Goal: Transaction & Acquisition: Purchase product/service

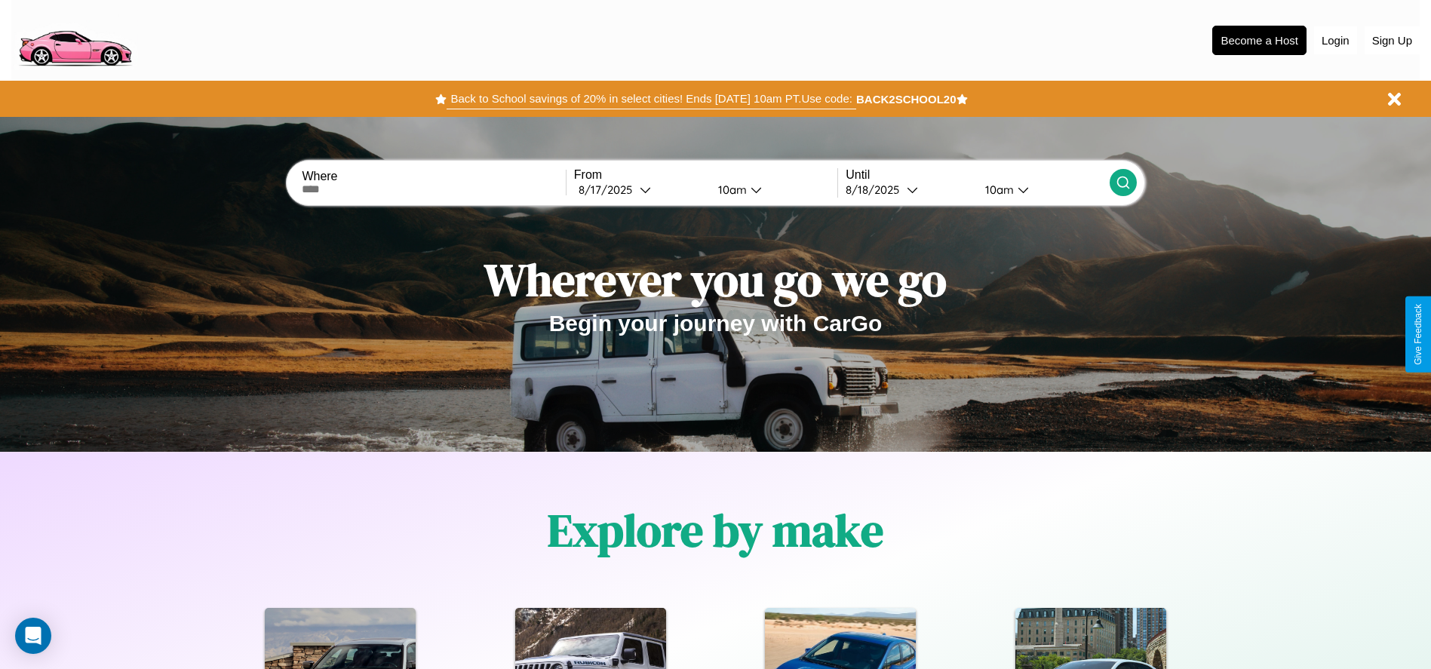
click at [651, 99] on button "Back to School savings of 20% in select cities! Ends 9/1 at 10am PT. Use code:" at bounding box center [650, 98] width 409 height 21
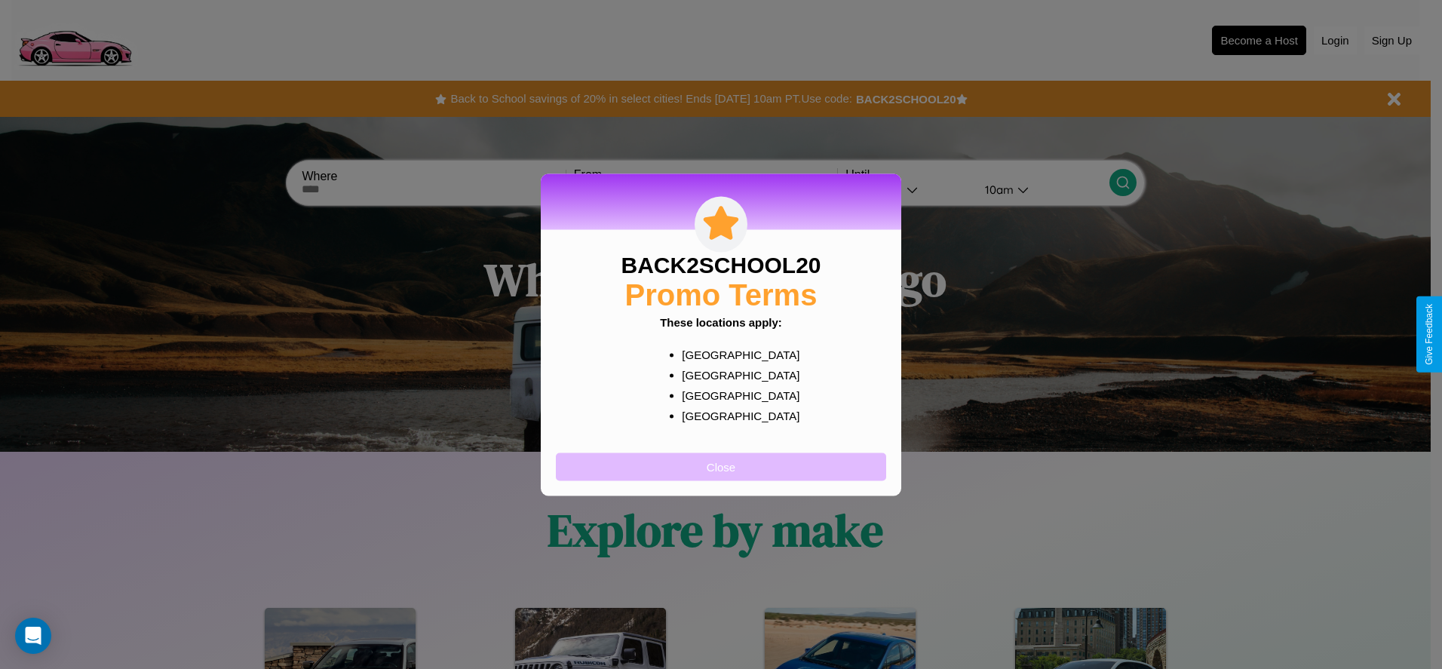
click at [721, 466] on button "Close" at bounding box center [721, 467] width 330 height 28
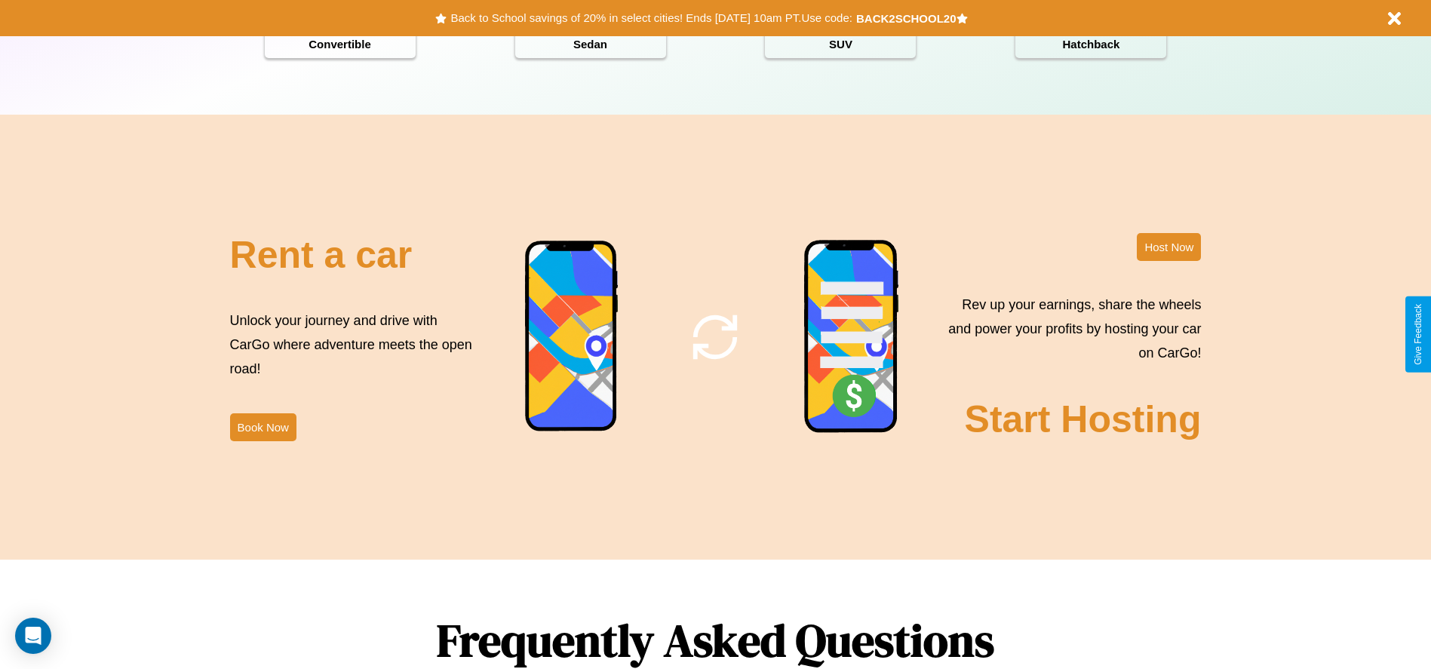
scroll to position [2164, 0]
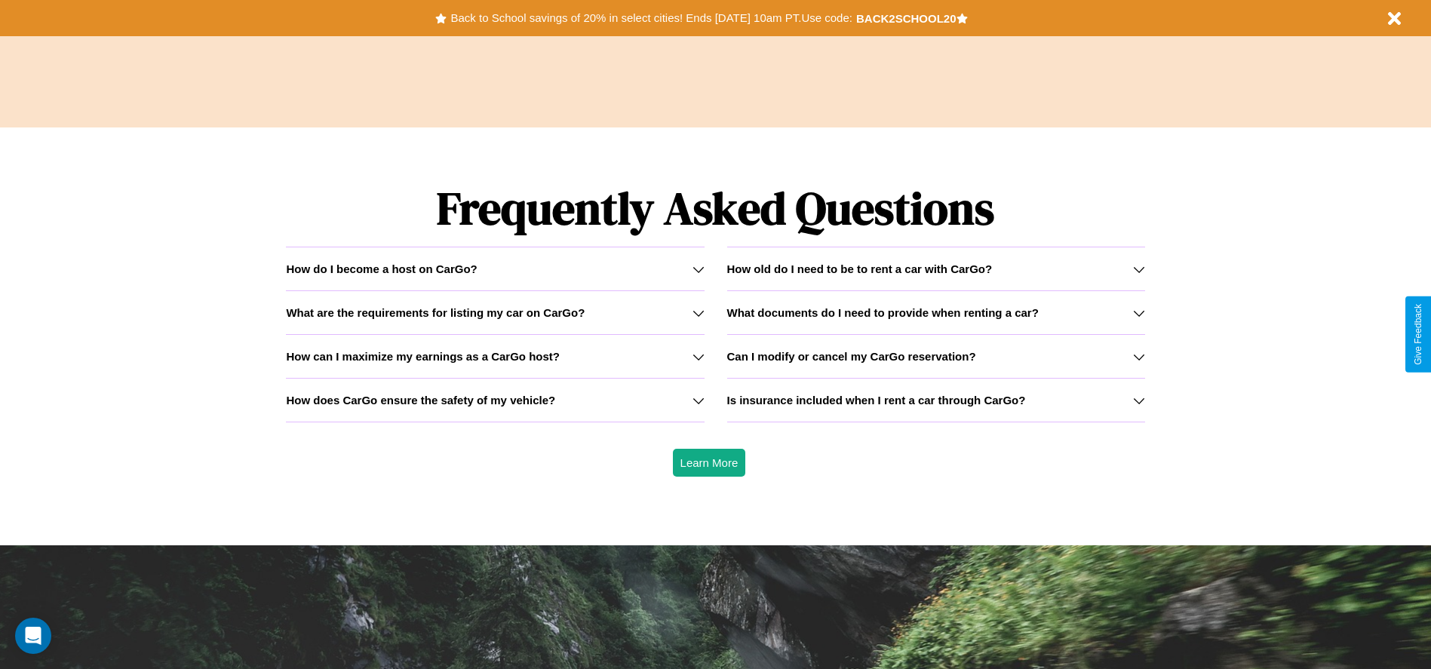
click at [935, 356] on h3 "Can I modify or cancel my CarGo reservation?" at bounding box center [851, 356] width 249 height 13
click at [495, 400] on h3 "How does CarGo ensure the safety of my vehicle?" at bounding box center [420, 400] width 269 height 13
click at [698, 356] on icon at bounding box center [698, 357] width 12 height 12
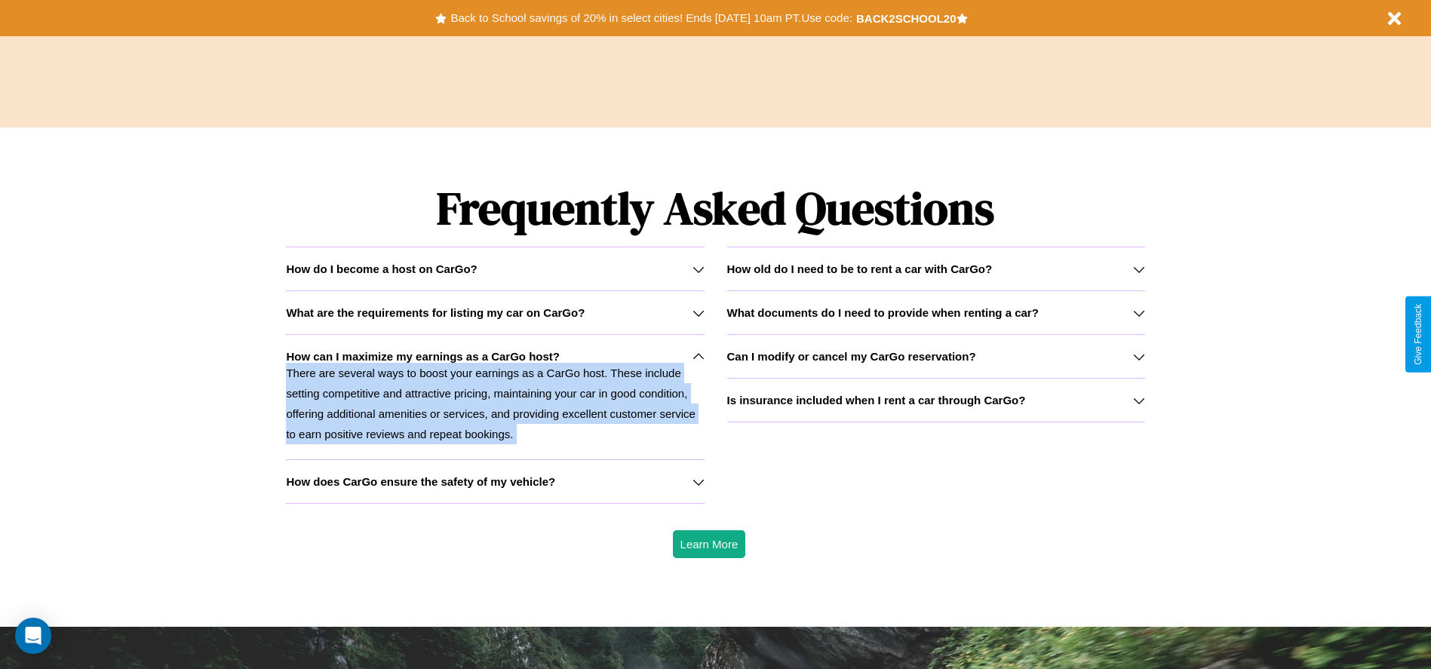
click at [495, 397] on p "There are several ways to boost your earnings as a CarGo host. These include se…" at bounding box center [495, 403] width 418 height 81
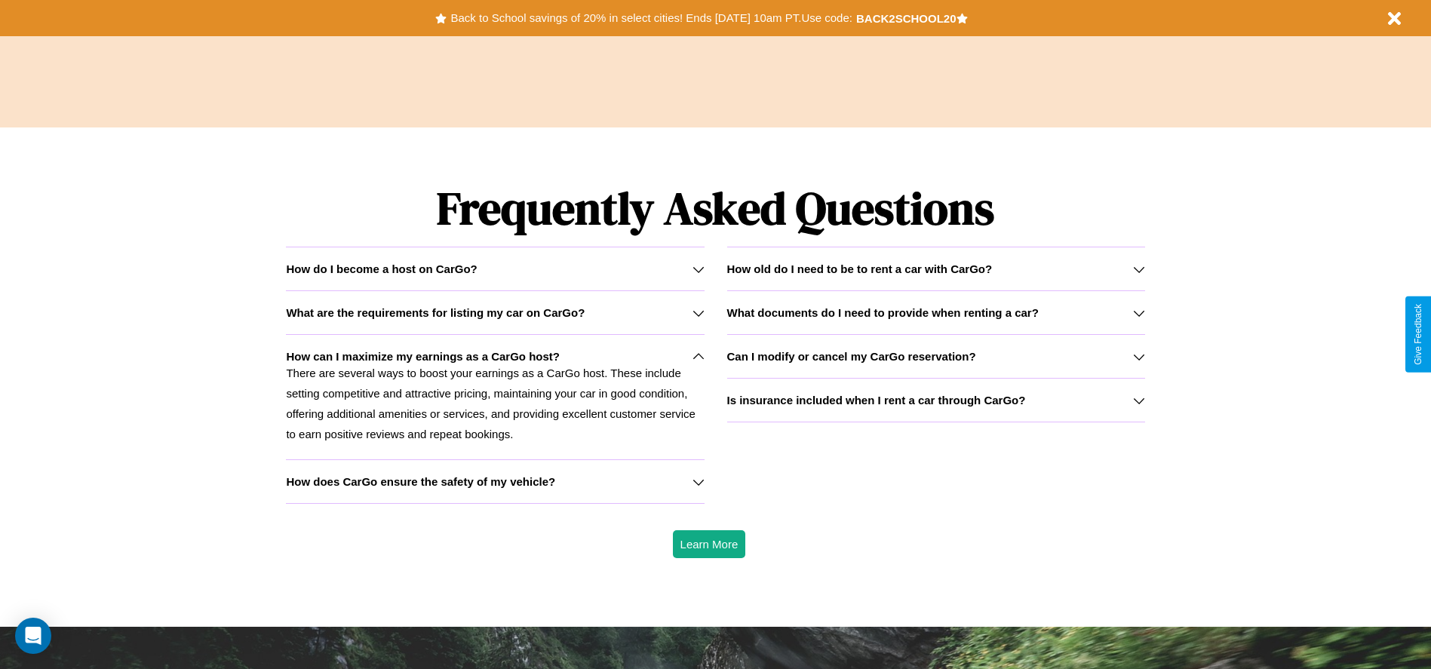
click at [1138, 312] on icon at bounding box center [1139, 313] width 12 height 12
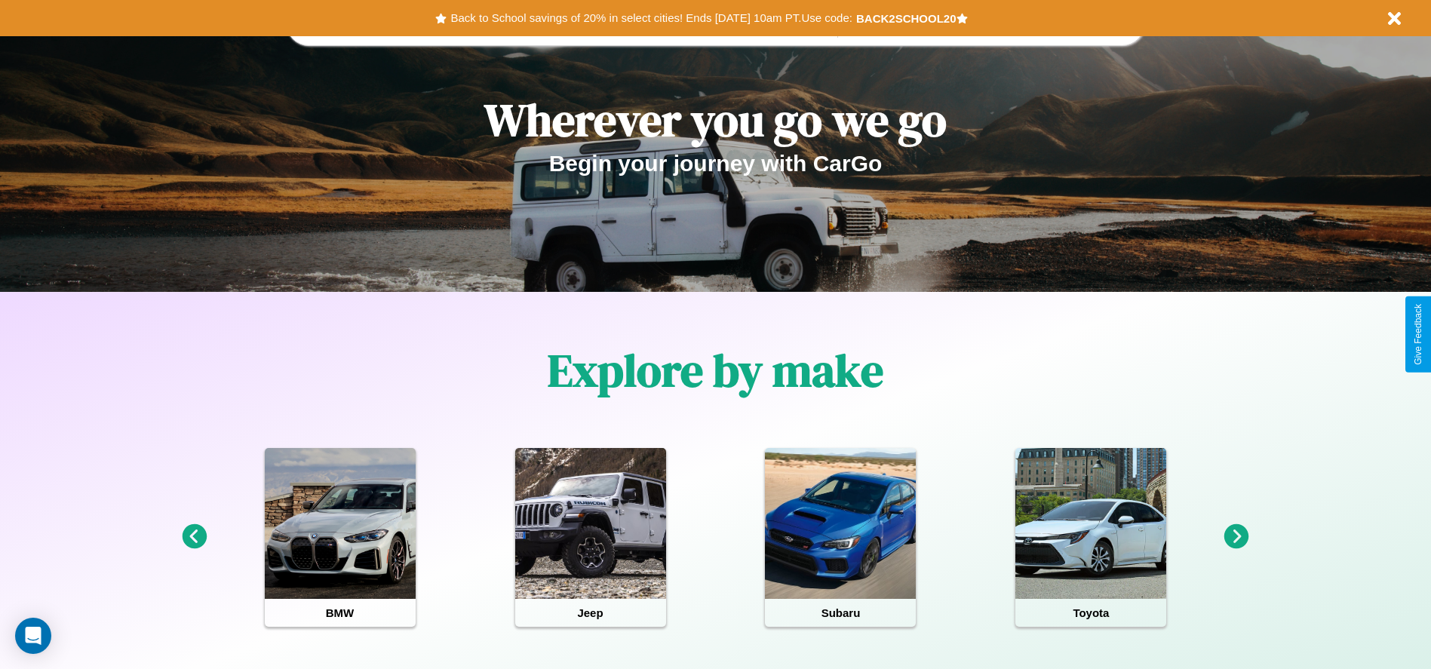
scroll to position [0, 0]
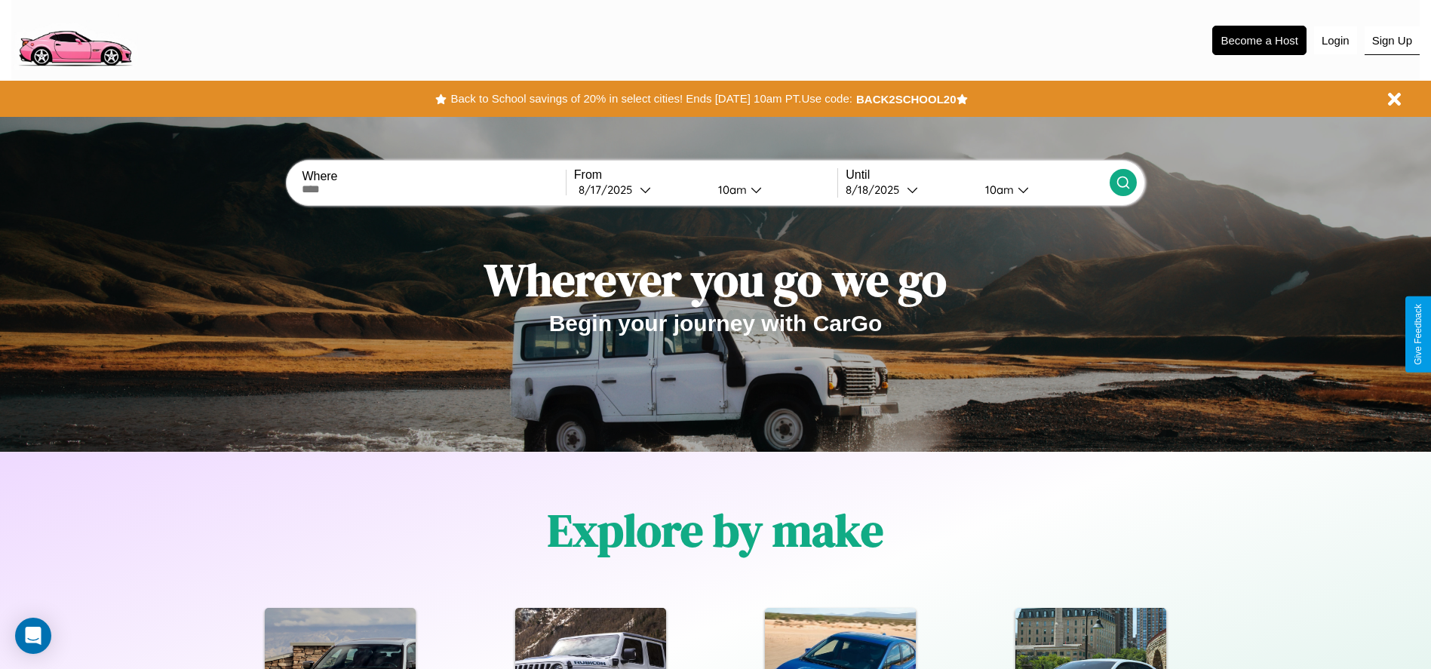
click at [1392, 40] on button "Sign Up" at bounding box center [1391, 40] width 55 height 29
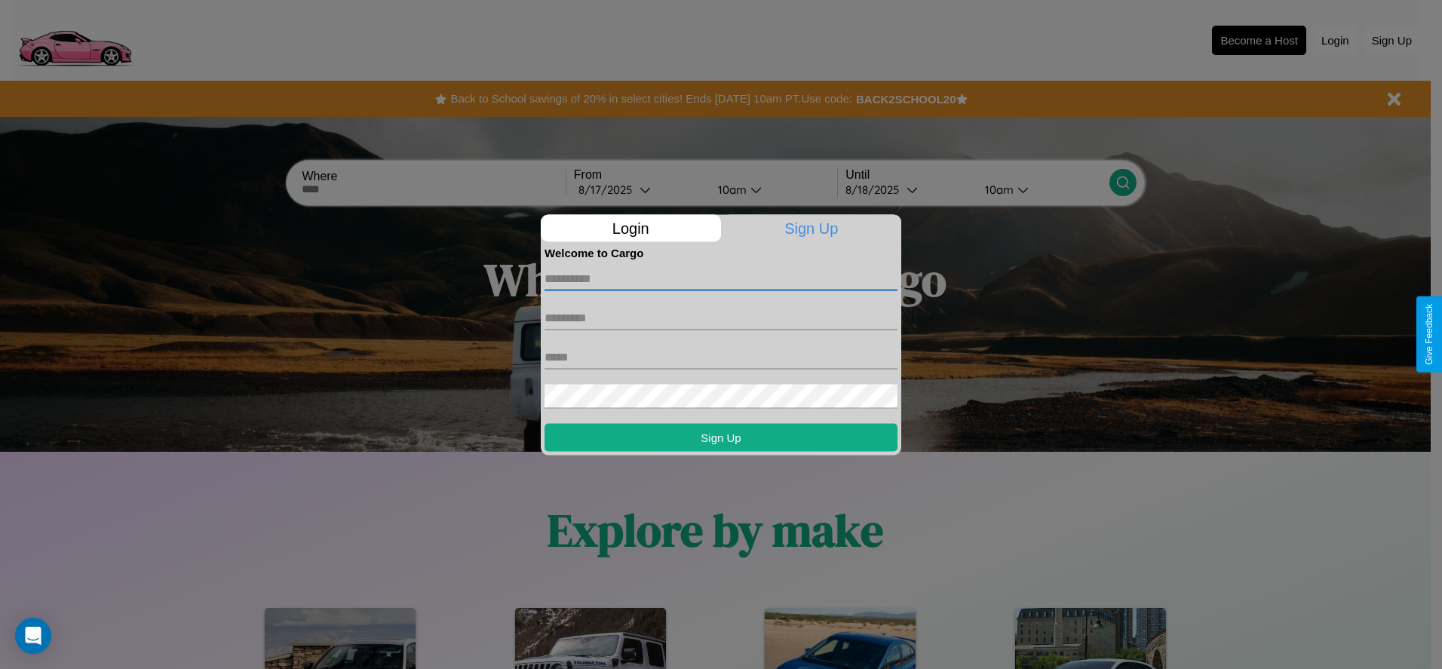
click at [721, 278] on input "text" at bounding box center [721, 278] width 353 height 24
type input "****"
click at [721, 318] on input "text" at bounding box center [721, 317] width 353 height 24
type input "******"
click at [721, 357] on input "text" at bounding box center [721, 357] width 353 height 24
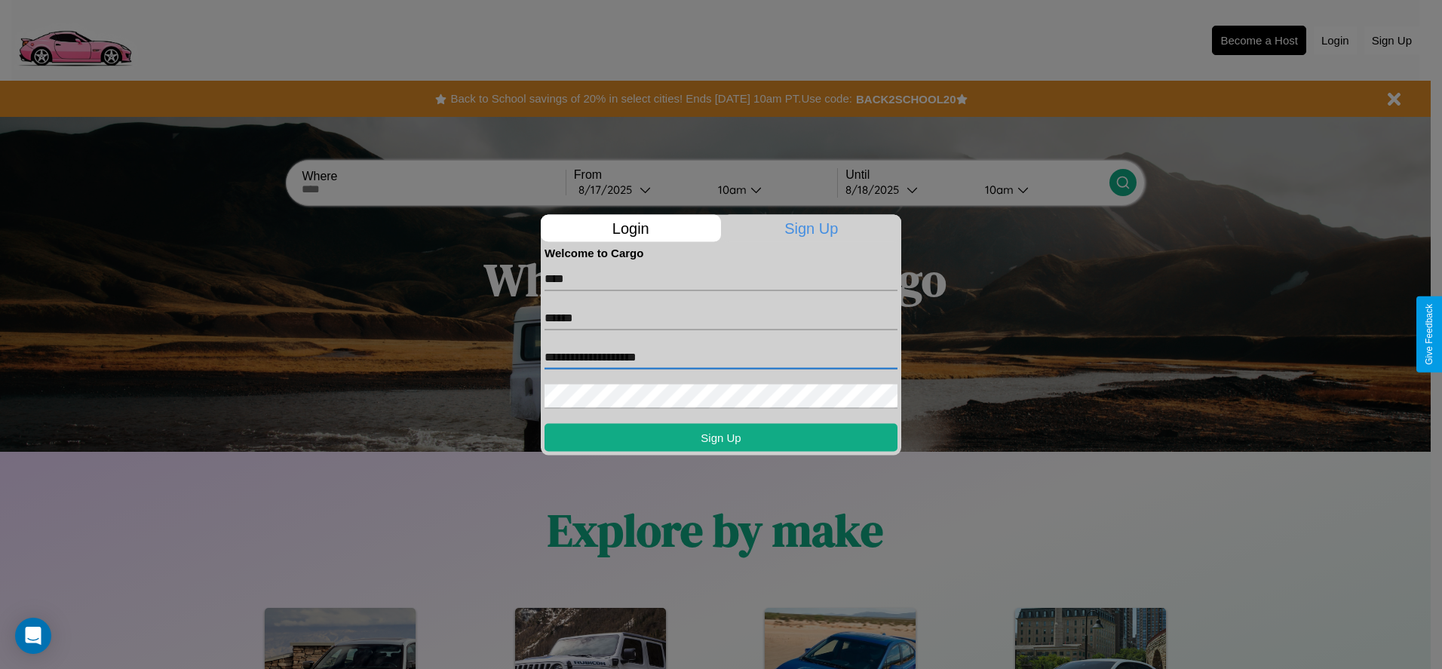
type input "**********"
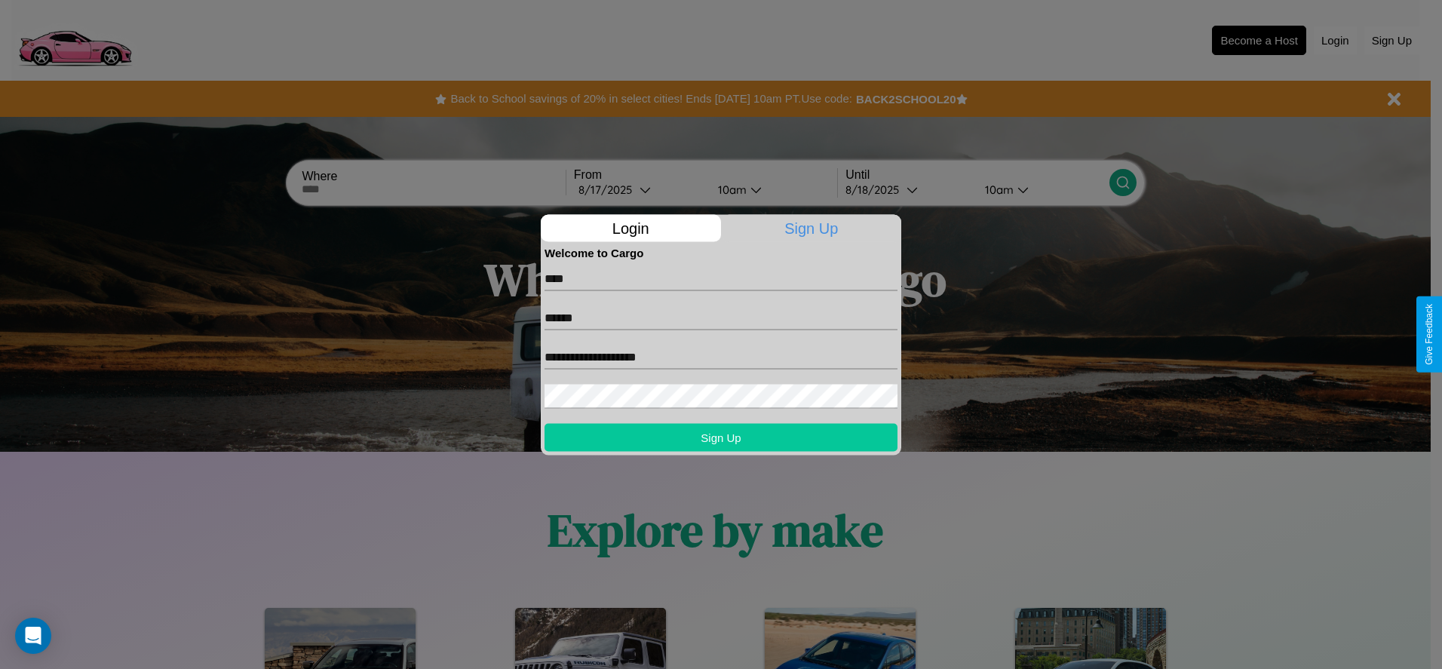
click at [721, 437] on button "Sign Up" at bounding box center [721, 437] width 353 height 28
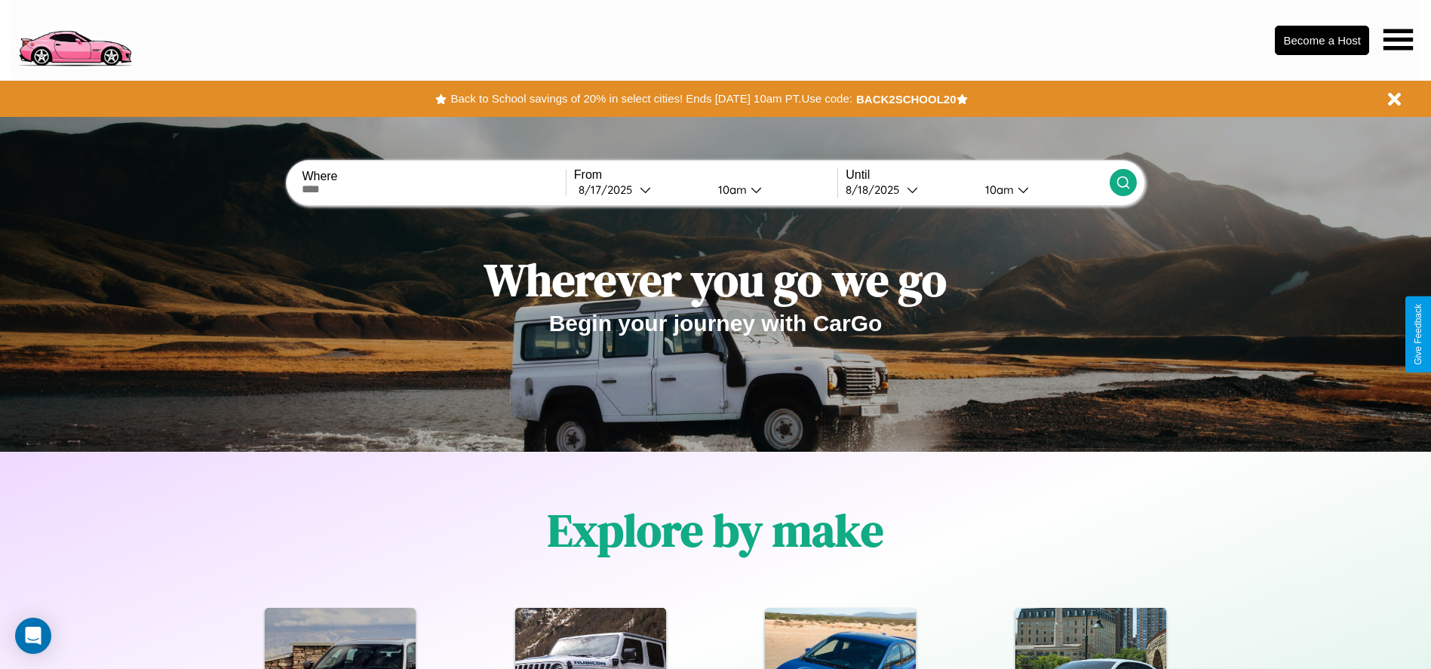
click at [434, 189] on input "text" at bounding box center [433, 189] width 263 height 12
type input "**********"
click at [640, 189] on icon at bounding box center [645, 189] width 11 height 11
select select "*"
select select "****"
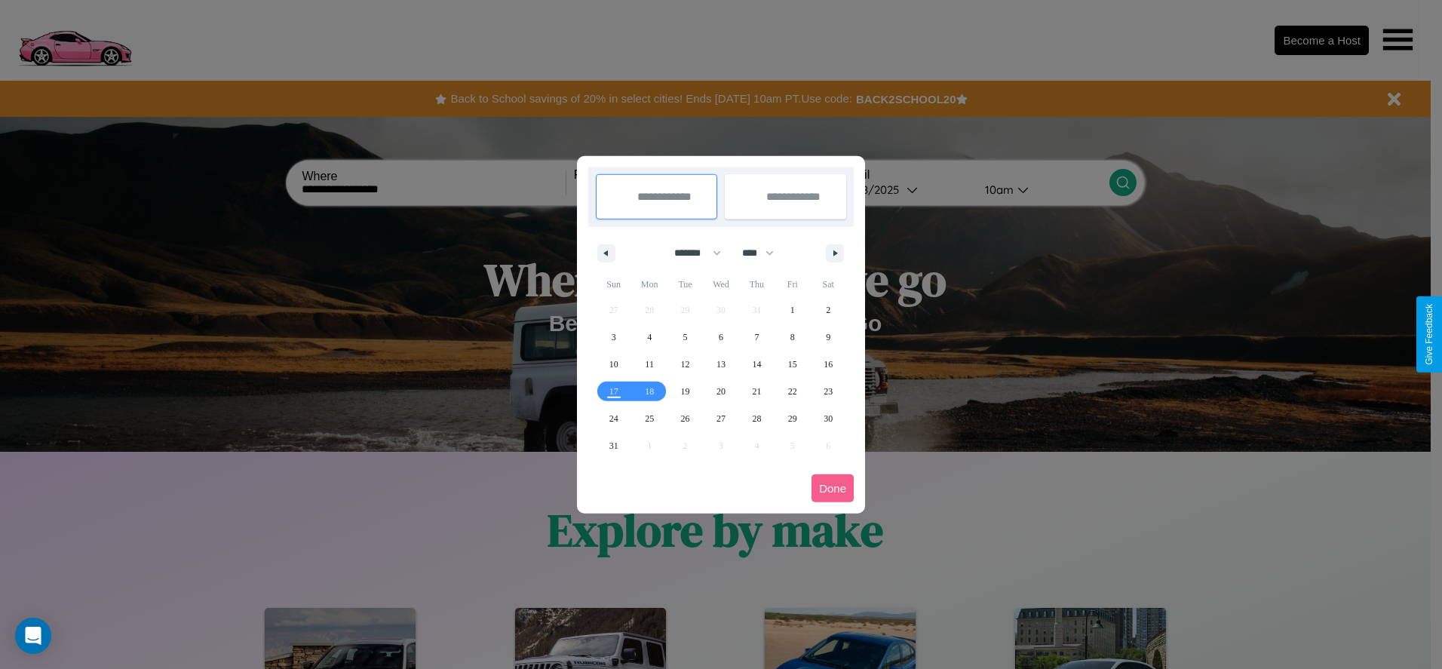
click at [691, 253] on select "******* ******** ***** ***** *** **** **** ****** ********* ******* ******** **…" at bounding box center [695, 253] width 64 height 25
select select "*"
drag, startPoint x: 765, startPoint y: 253, endPoint x: 721, endPoint y: 302, distance: 66.3
click at [765, 253] on select "**** **** **** **** **** **** **** **** **** **** **** **** **** **** **** ****…" at bounding box center [757, 253] width 45 height 25
select select "****"
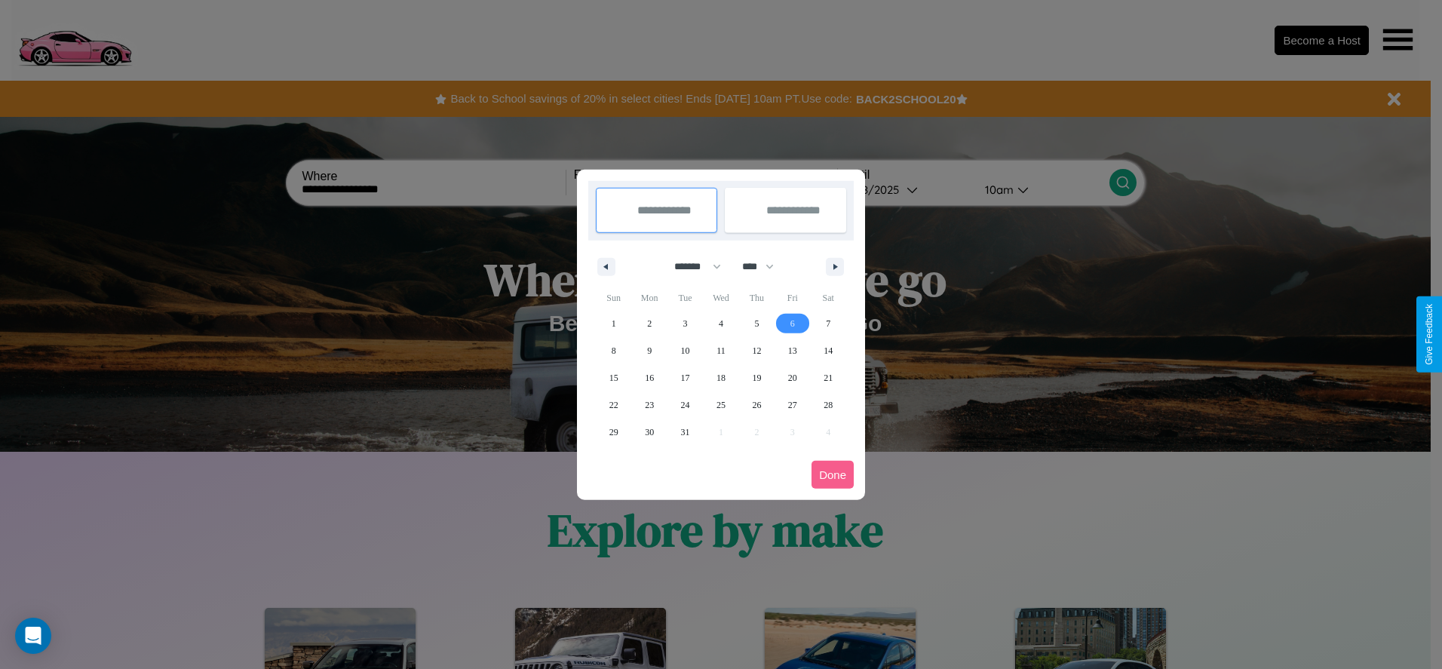
click at [792, 323] on span "6" at bounding box center [792, 323] width 5 height 27
type input "**********"
click at [828, 323] on span "7" at bounding box center [828, 323] width 5 height 27
type input "**********"
click at [833, 474] on button "Done" at bounding box center [833, 475] width 42 height 28
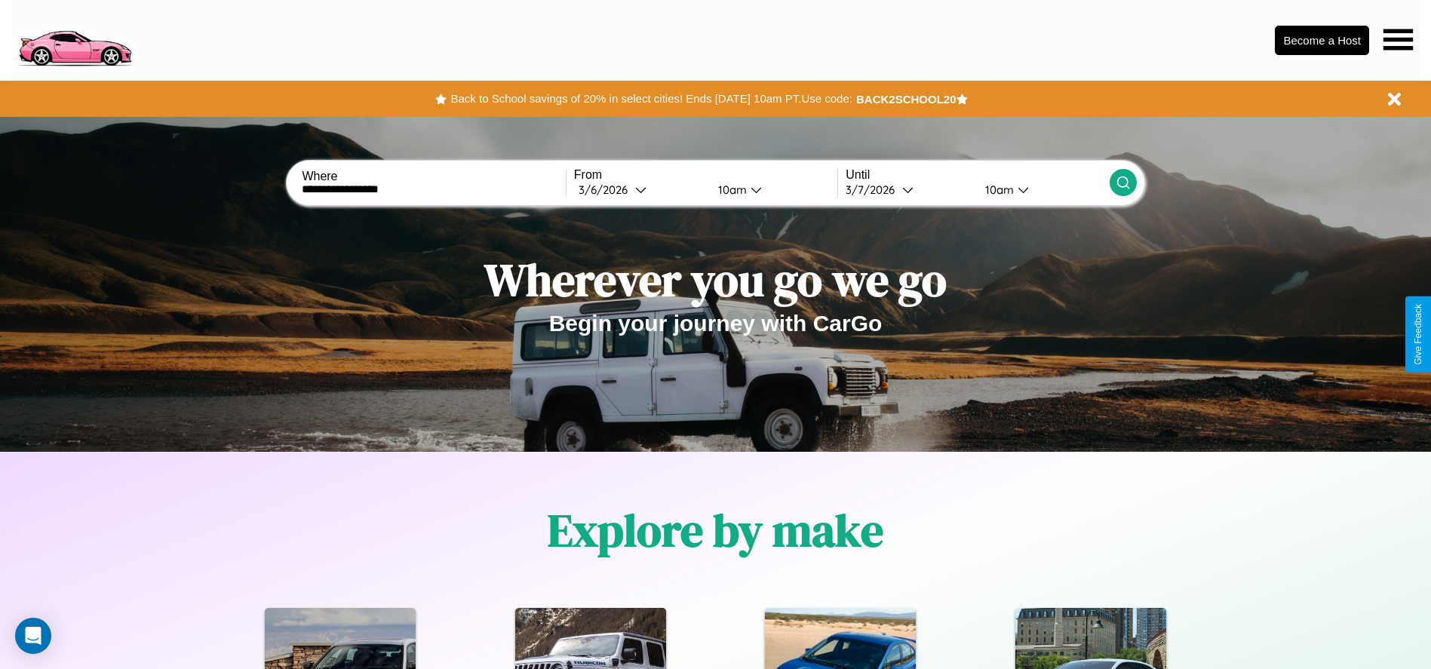
click at [1122, 183] on icon at bounding box center [1122, 182] width 15 height 15
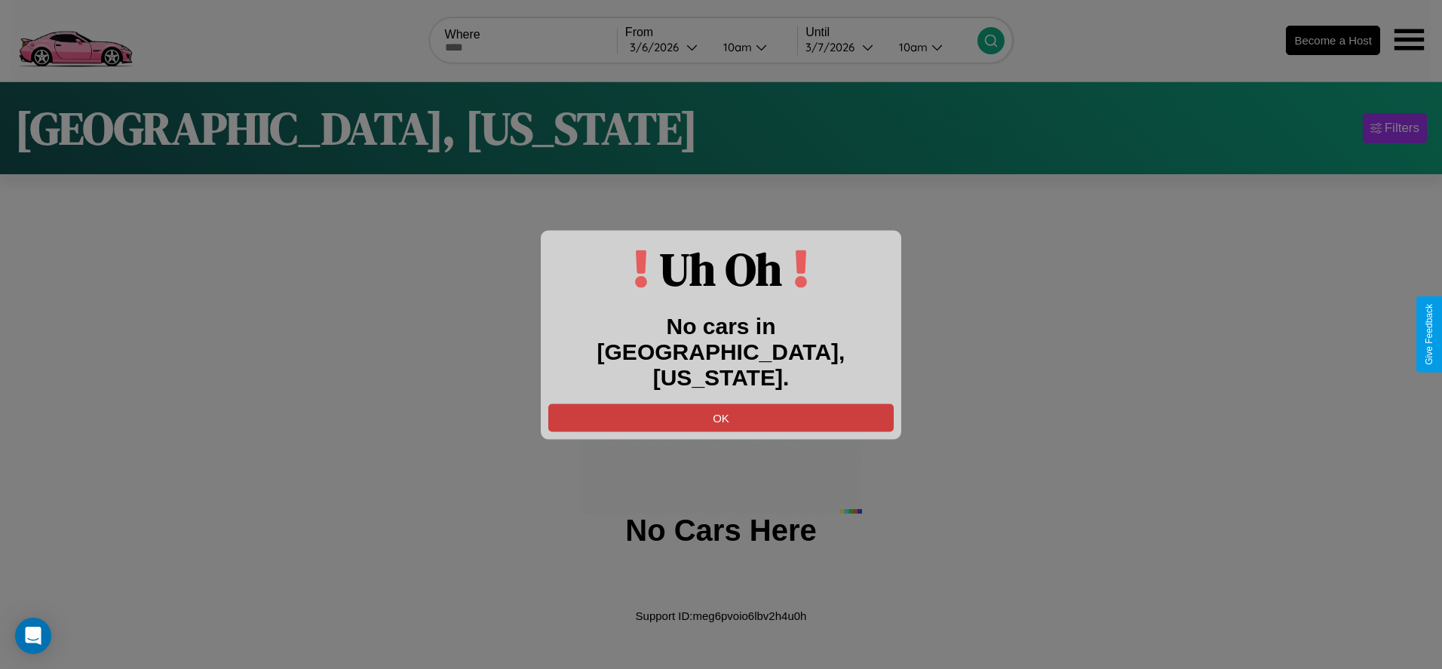
click at [721, 404] on button "OK" at bounding box center [720, 418] width 345 height 28
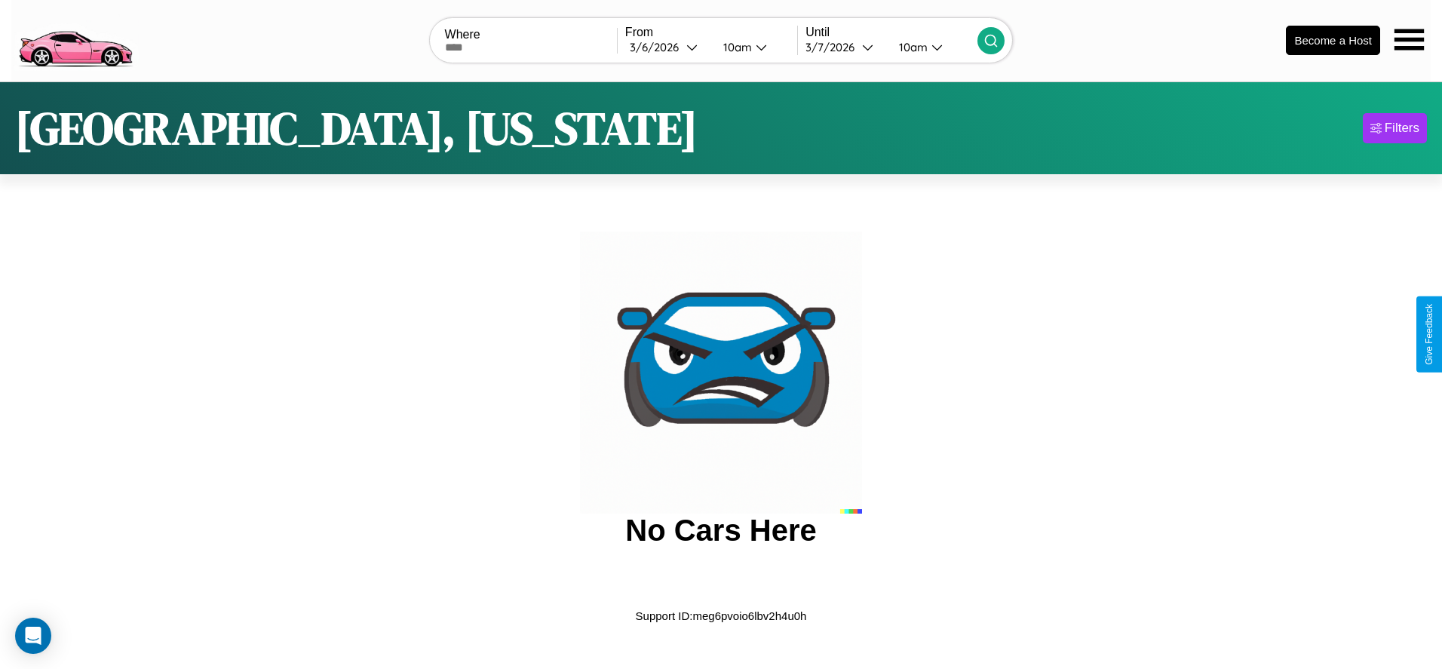
click at [75, 38] on img at bounding box center [74, 39] width 127 height 63
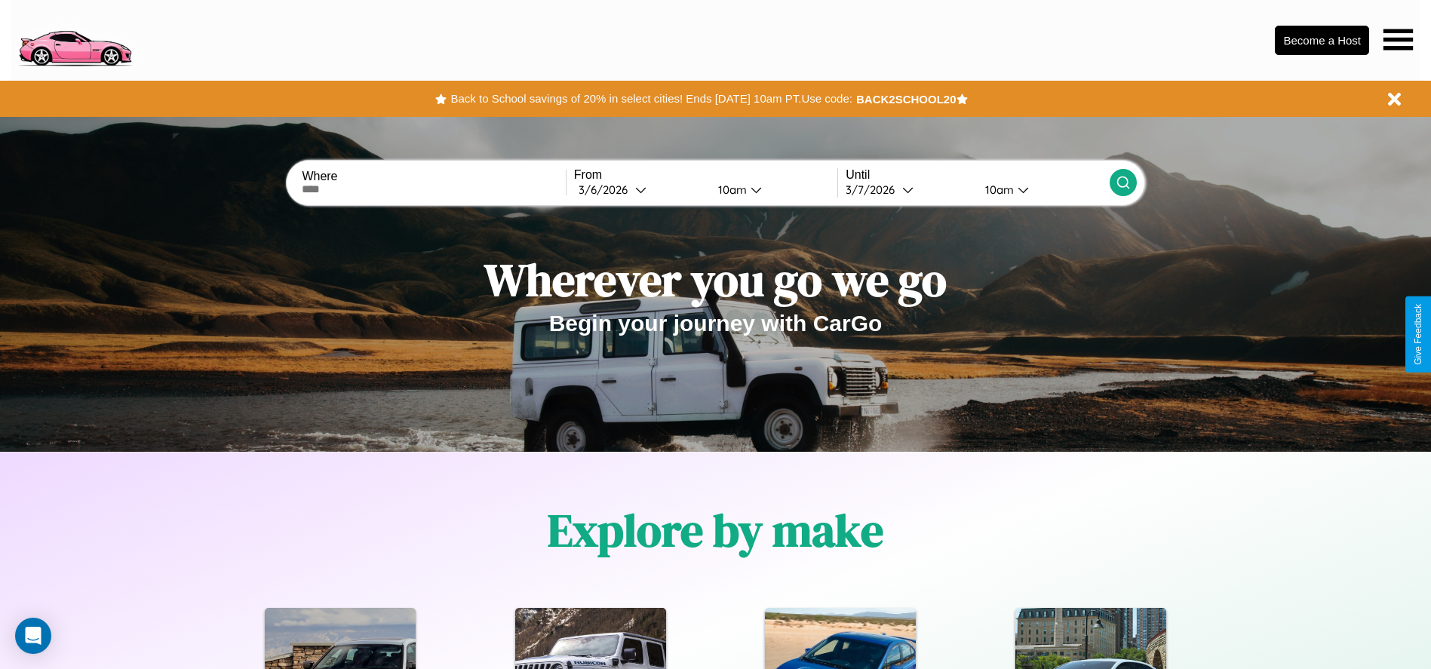
scroll to position [313, 0]
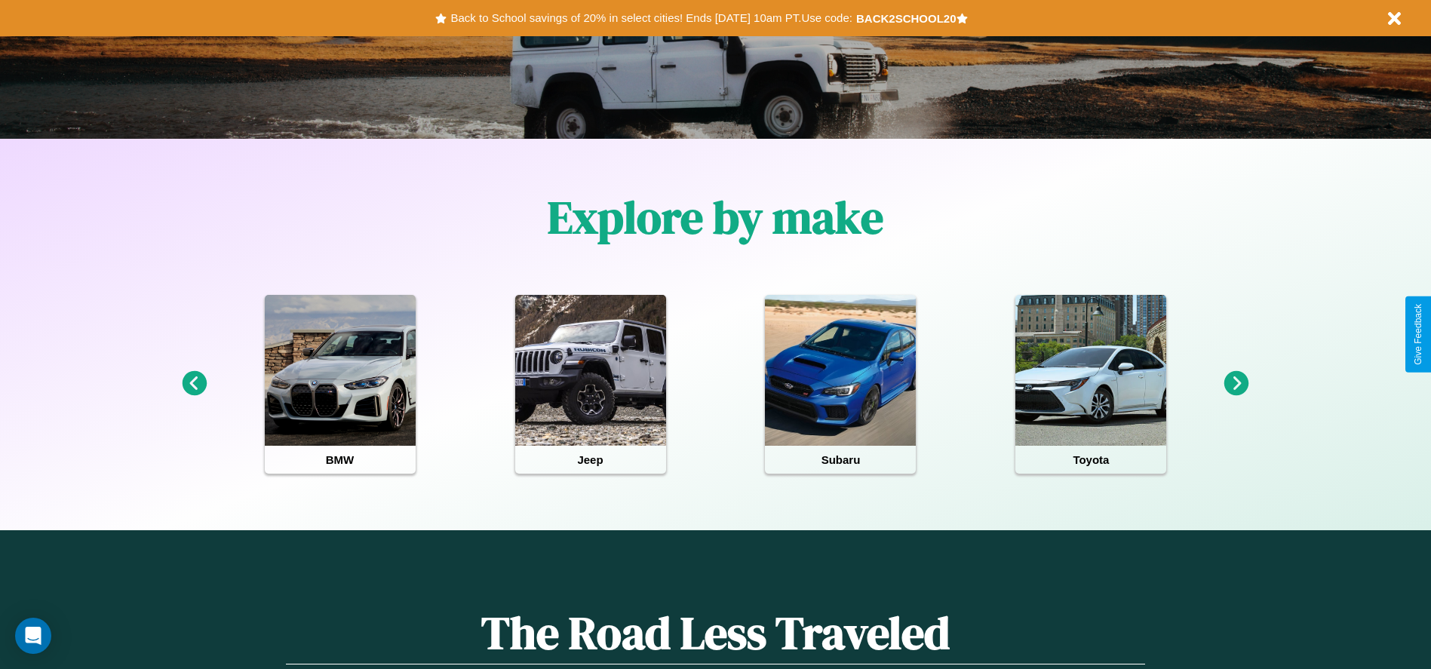
click at [194, 384] on icon at bounding box center [194, 383] width 25 height 25
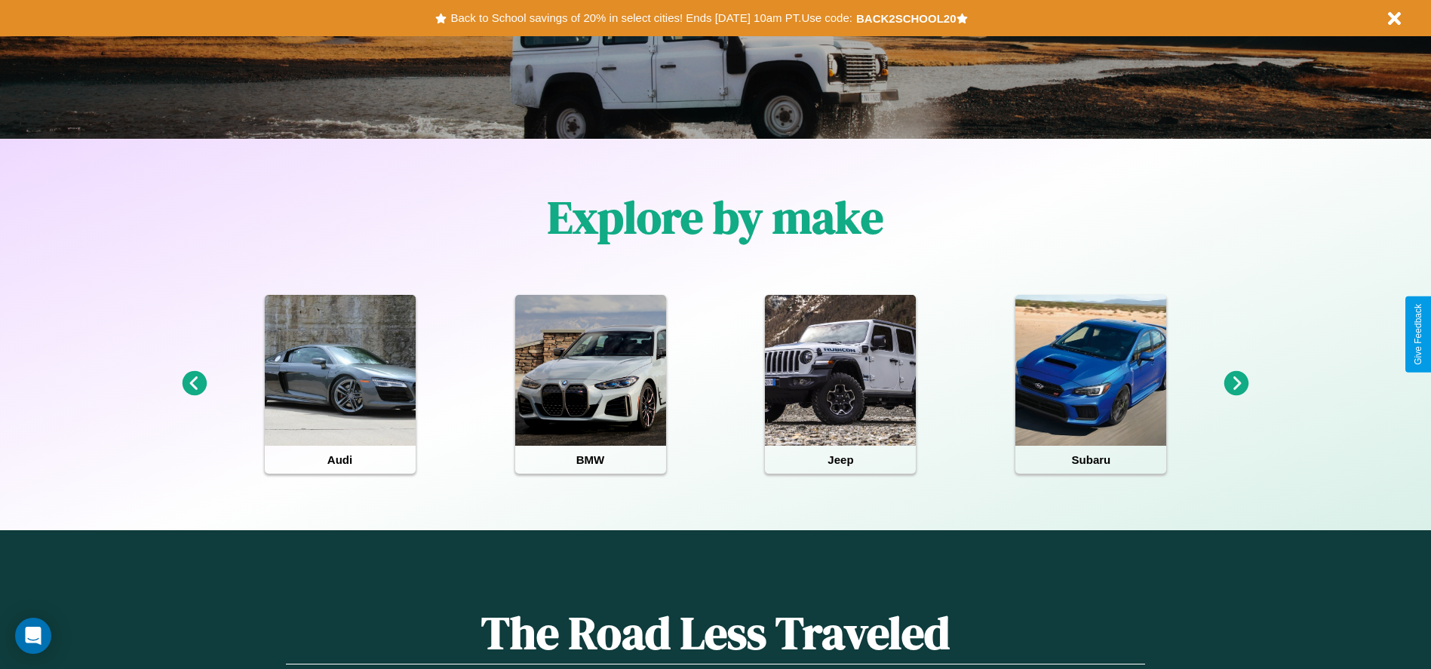
click at [1236, 384] on icon at bounding box center [1236, 383] width 25 height 25
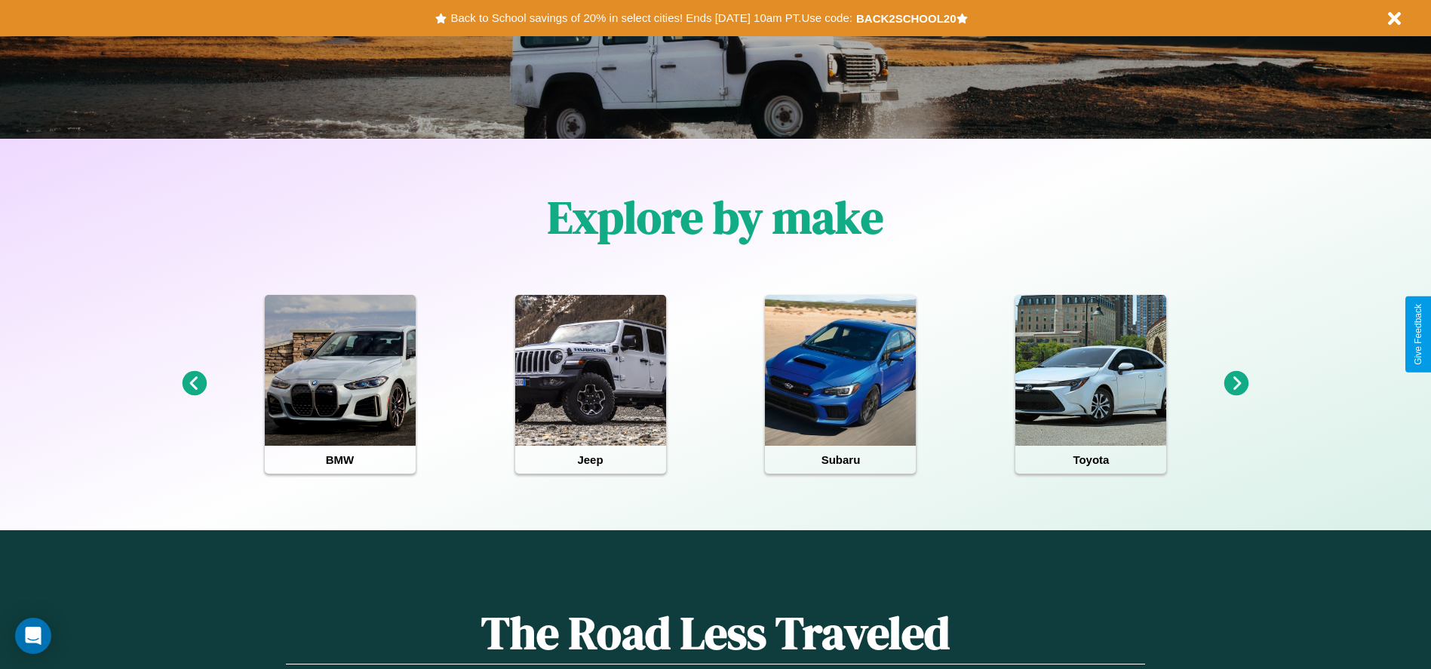
click at [194, 384] on icon at bounding box center [194, 383] width 25 height 25
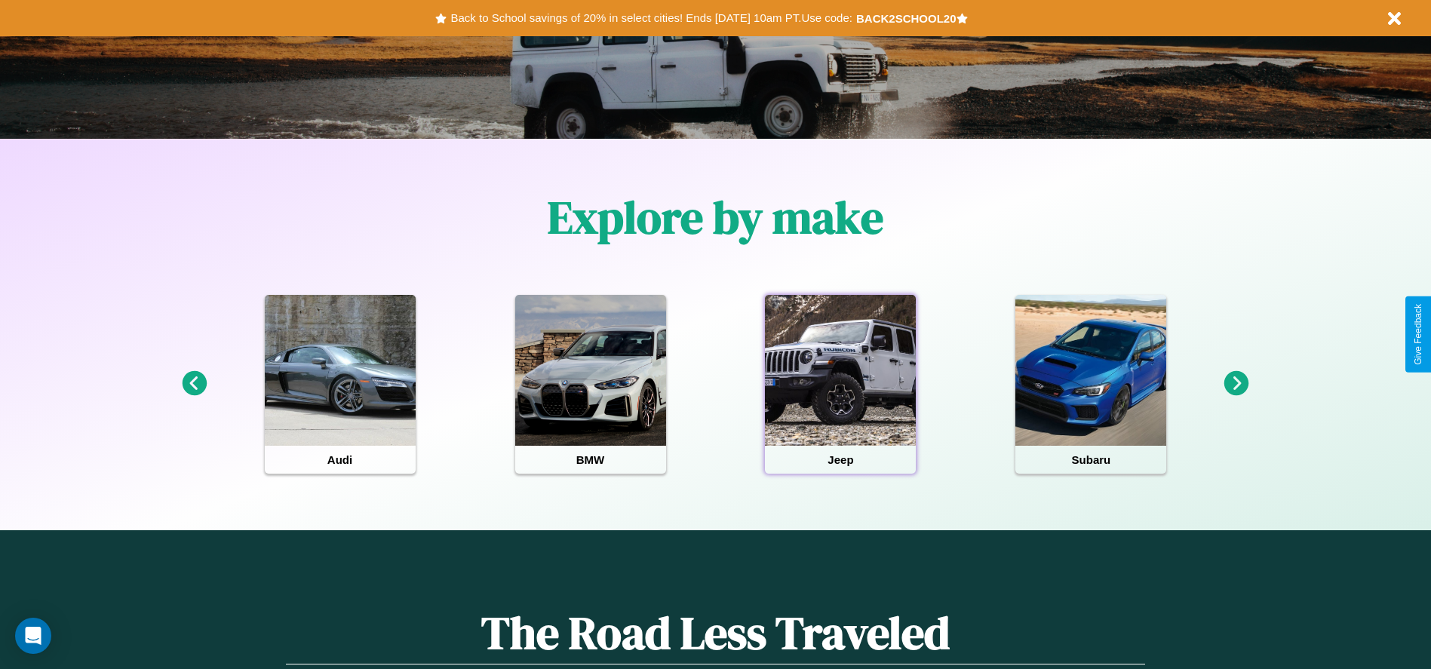
click at [840, 384] on div at bounding box center [840, 370] width 151 height 151
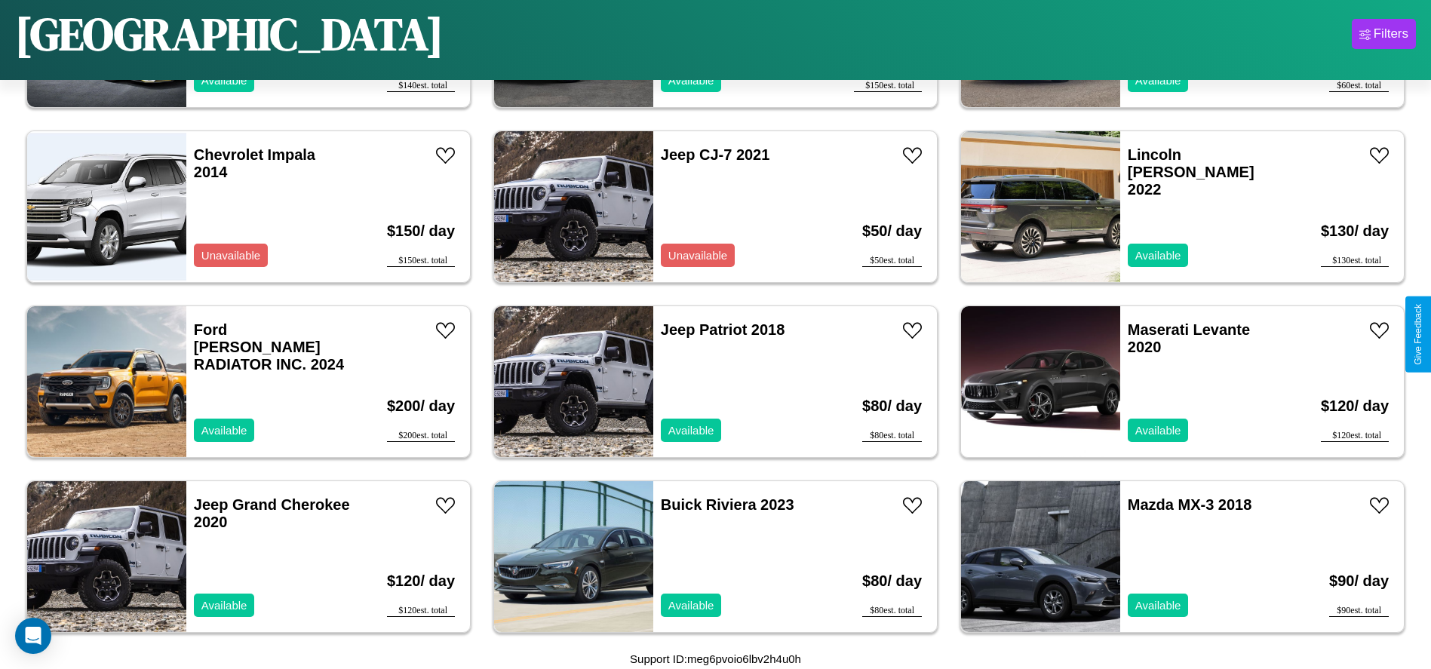
scroll to position [7342, 0]
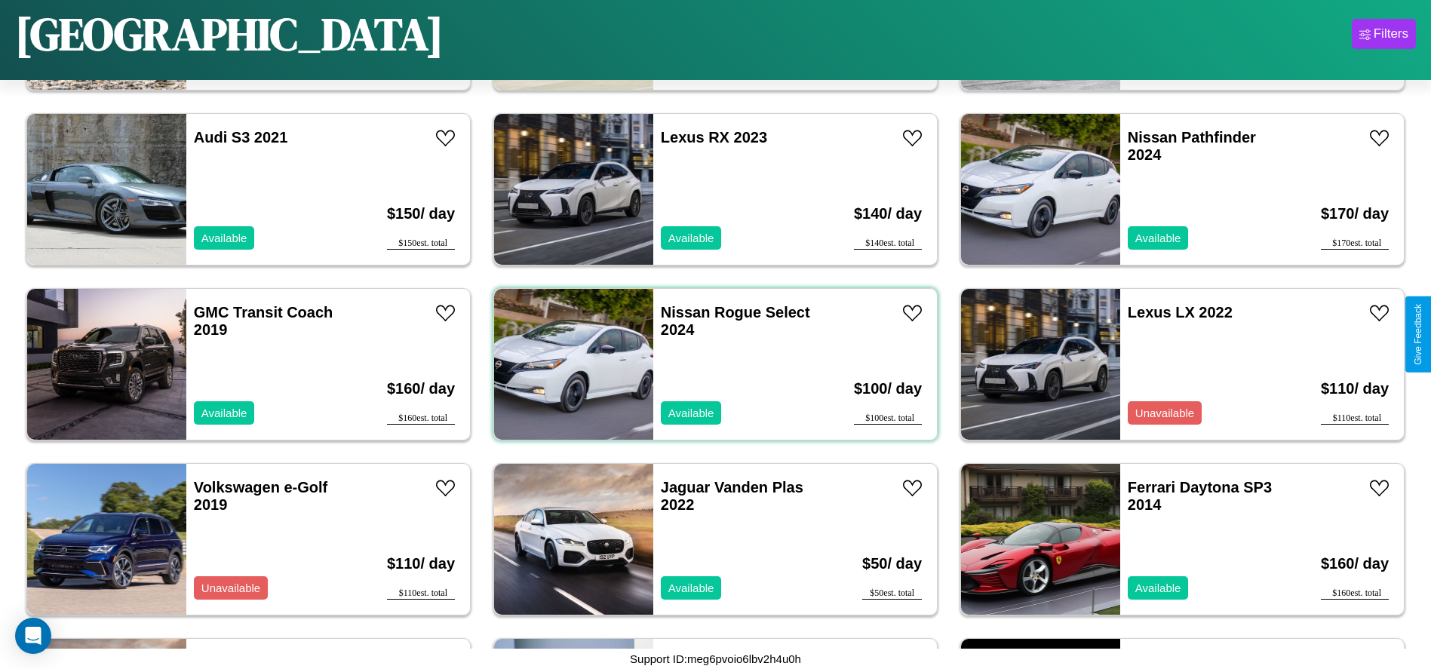
click at [710, 364] on div "Nissan Rogue Select 2024 Available" at bounding box center [740, 364] width 174 height 151
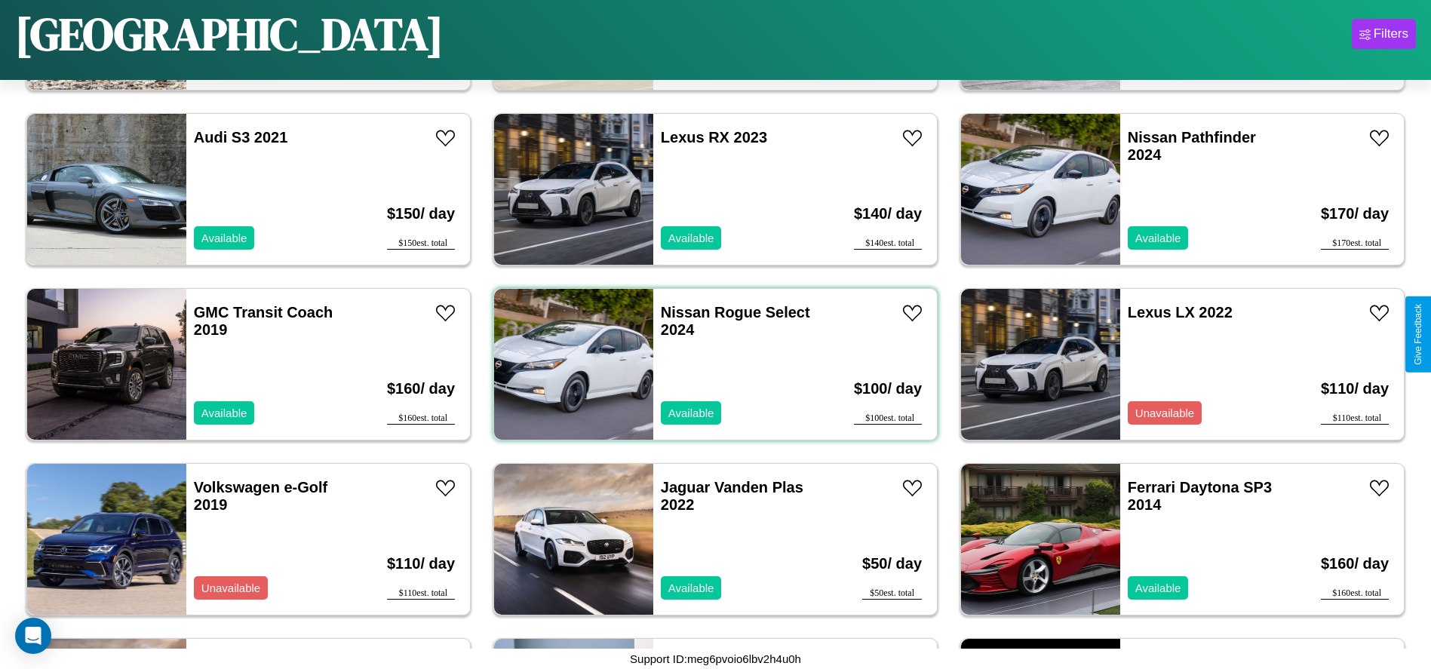
click at [710, 364] on div "Nissan Rogue Select 2024 Available" at bounding box center [740, 364] width 174 height 151
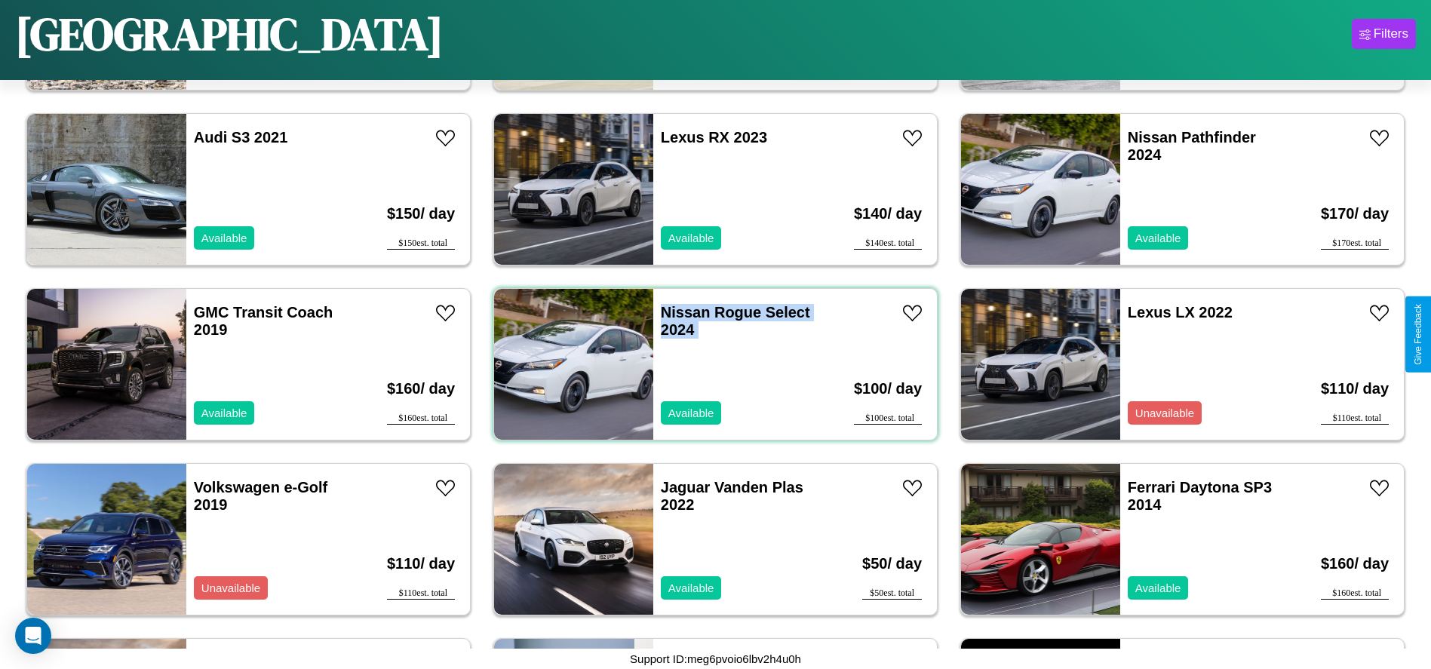
click at [710, 364] on div "Nissan Rogue Select 2024 Available" at bounding box center [740, 364] width 174 height 151
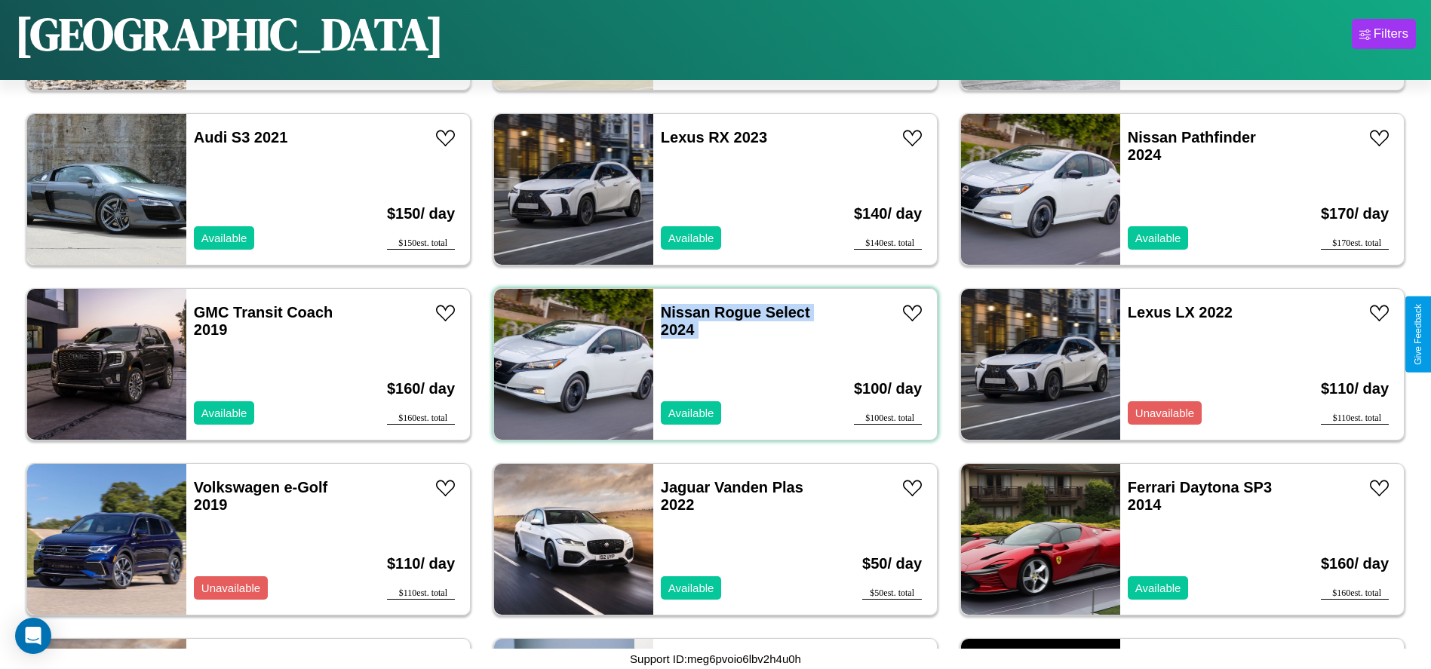
click at [710, 364] on div "Nissan Rogue Select 2024 Available" at bounding box center [740, 364] width 174 height 151
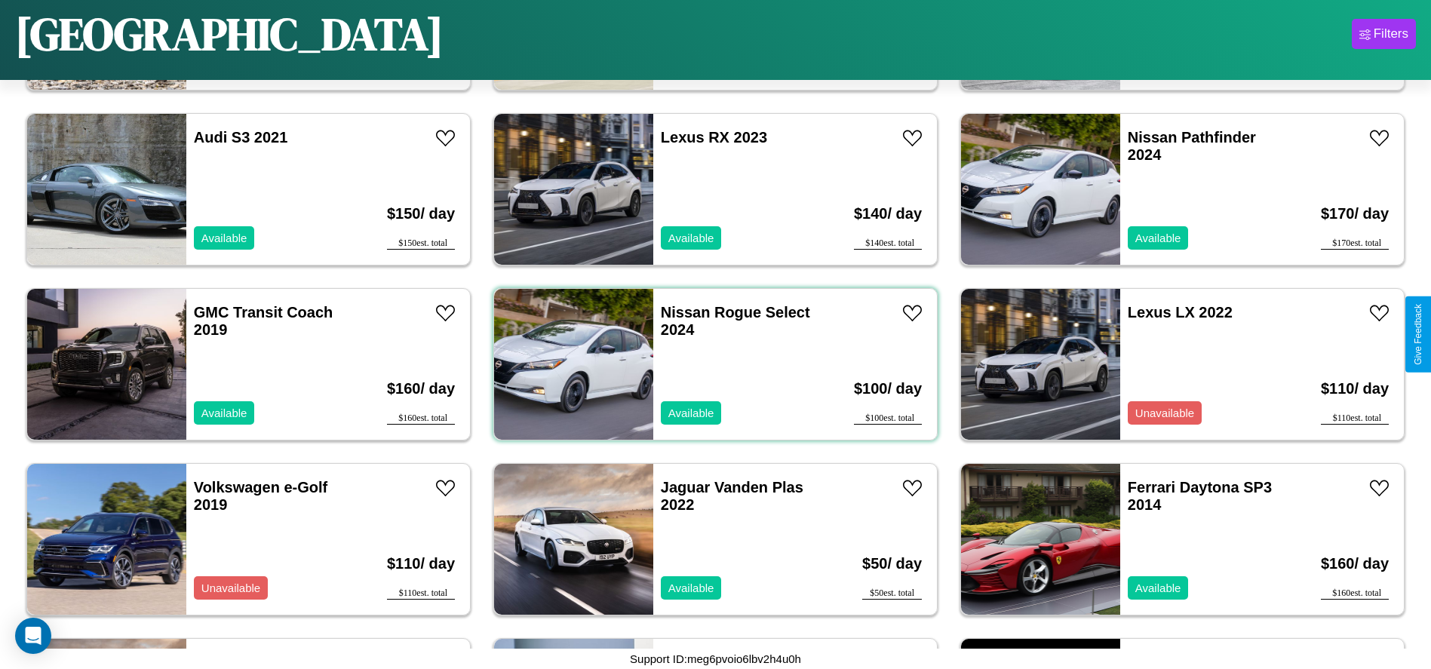
click at [710, 364] on div "Nissan Rogue Select 2024 Available" at bounding box center [740, 364] width 174 height 151
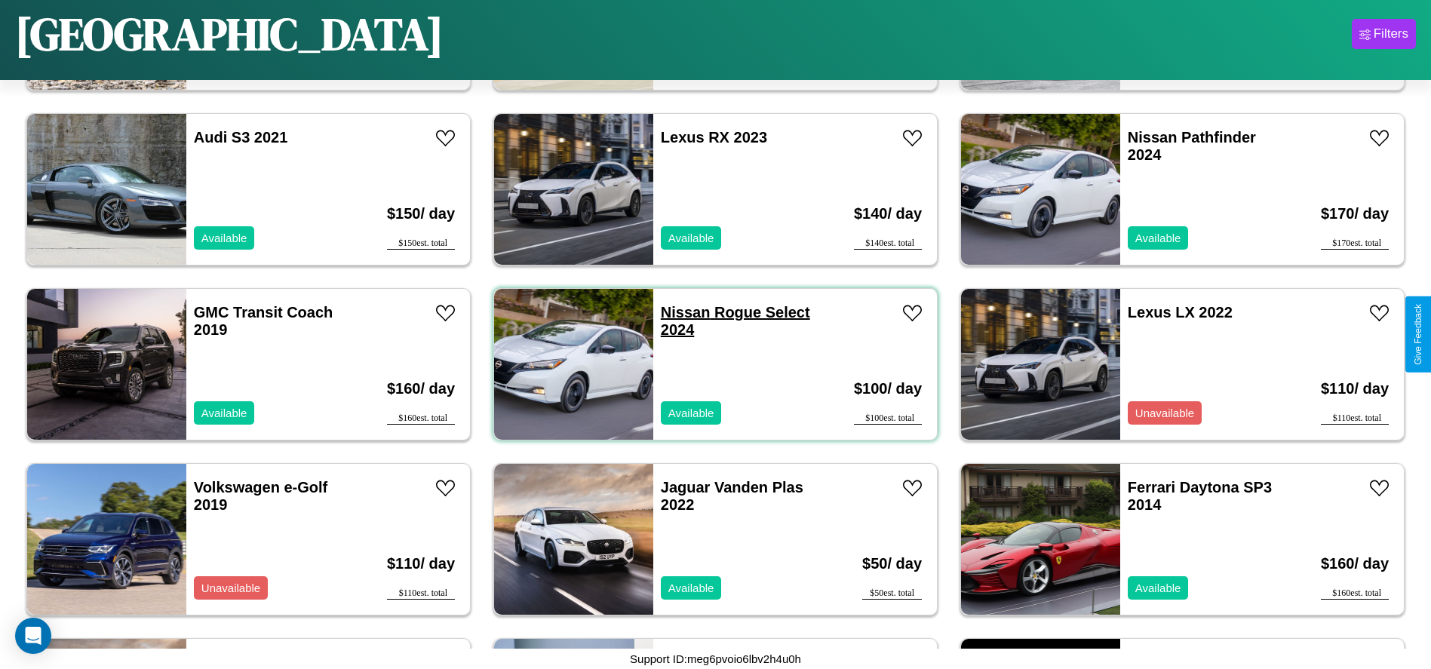
click at [680, 312] on link "Nissan Rogue Select 2024" at bounding box center [735, 321] width 149 height 34
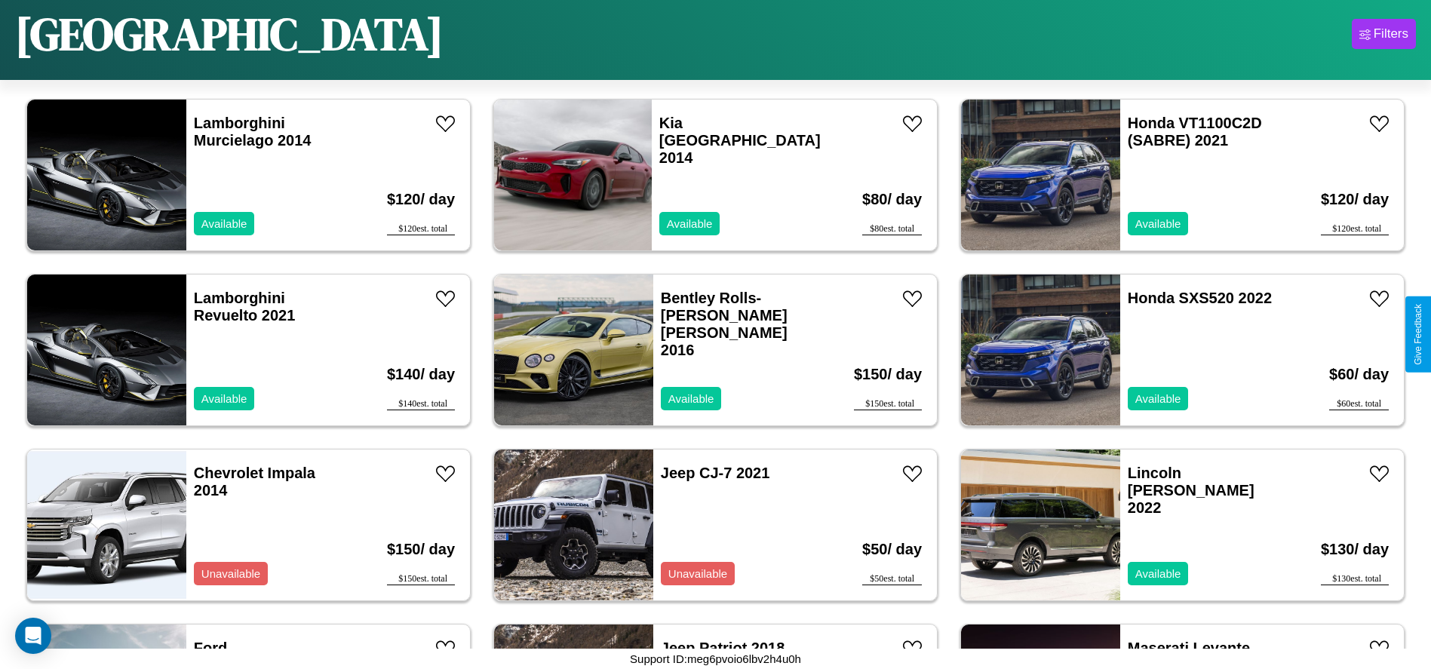
scroll to position [5068, 0]
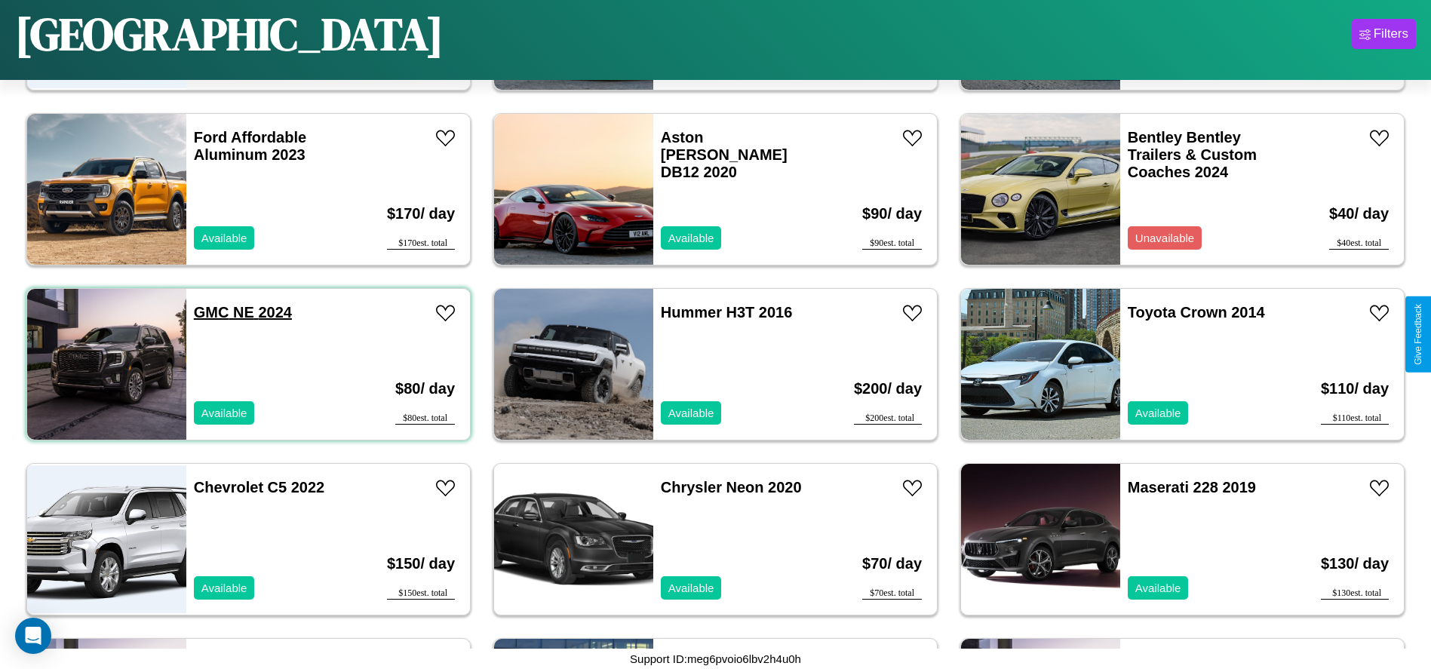
click at [210, 312] on link "GMC NE 2024" at bounding box center [243, 312] width 98 height 17
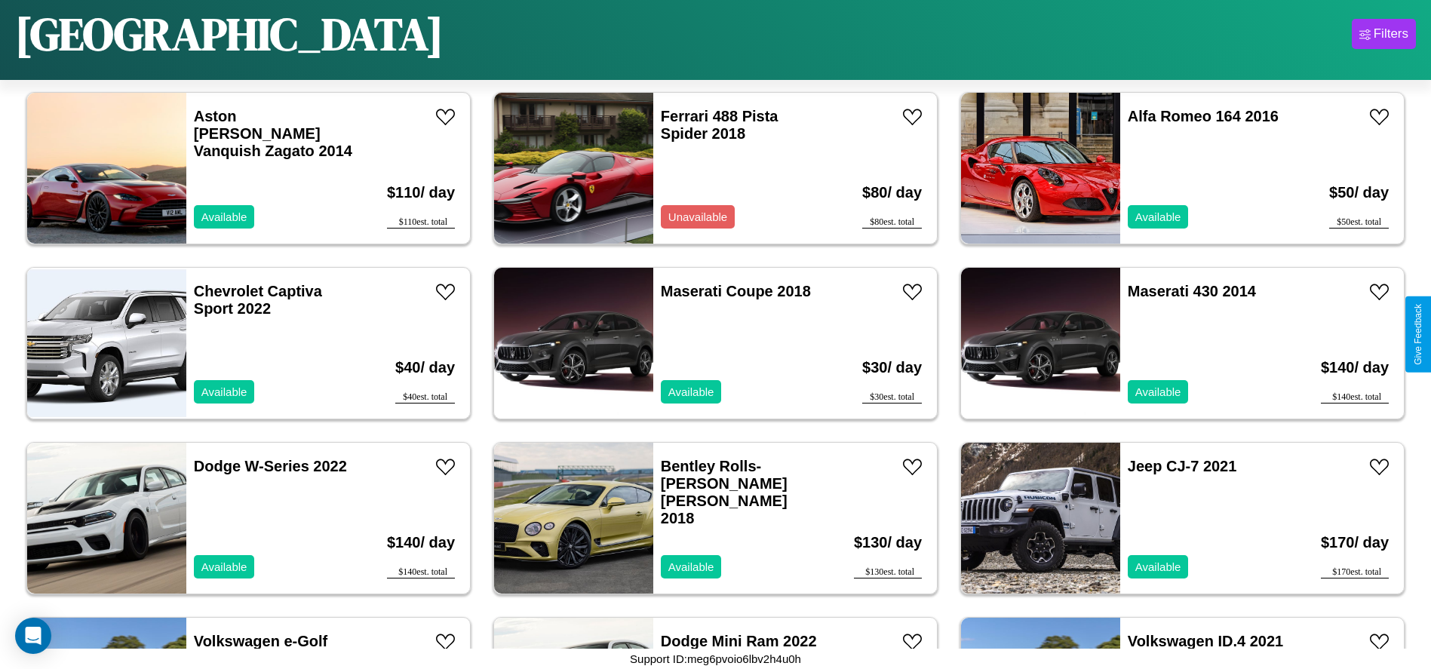
scroll to position [2968, 0]
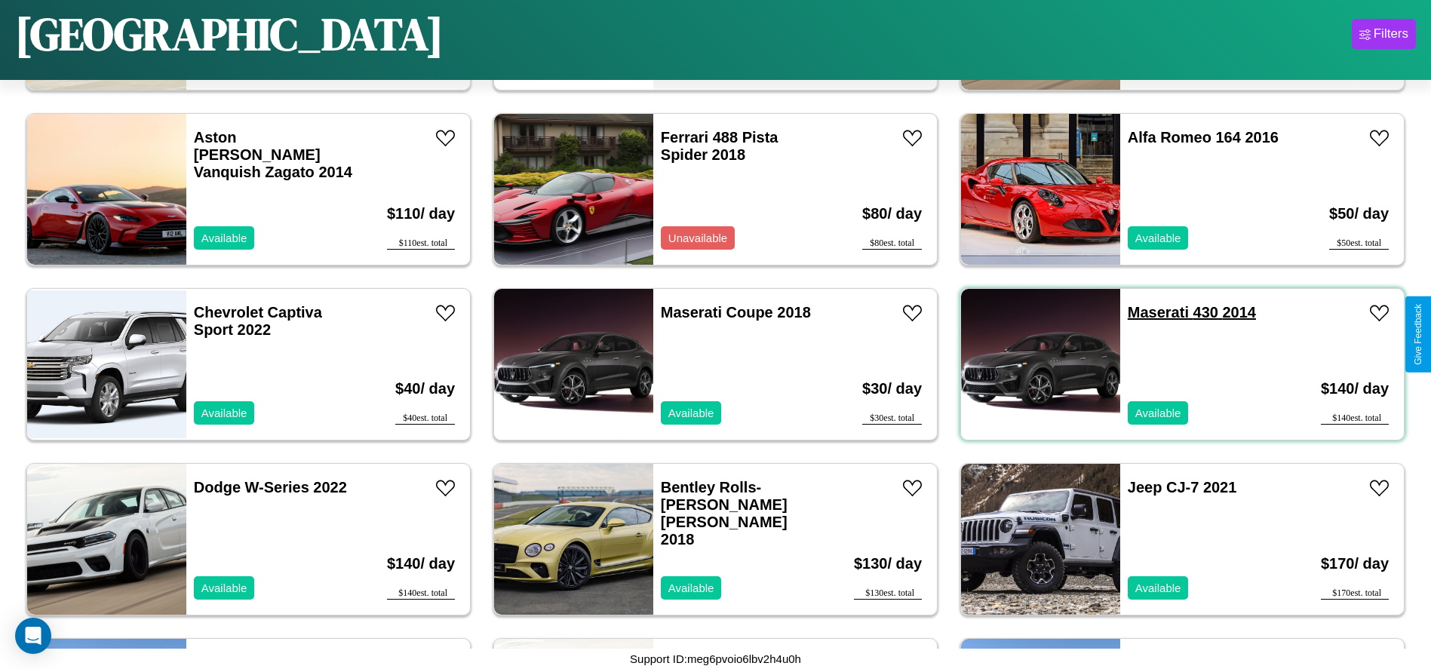
click at [1149, 312] on link "Maserati 430 2014" at bounding box center [1192, 312] width 128 height 17
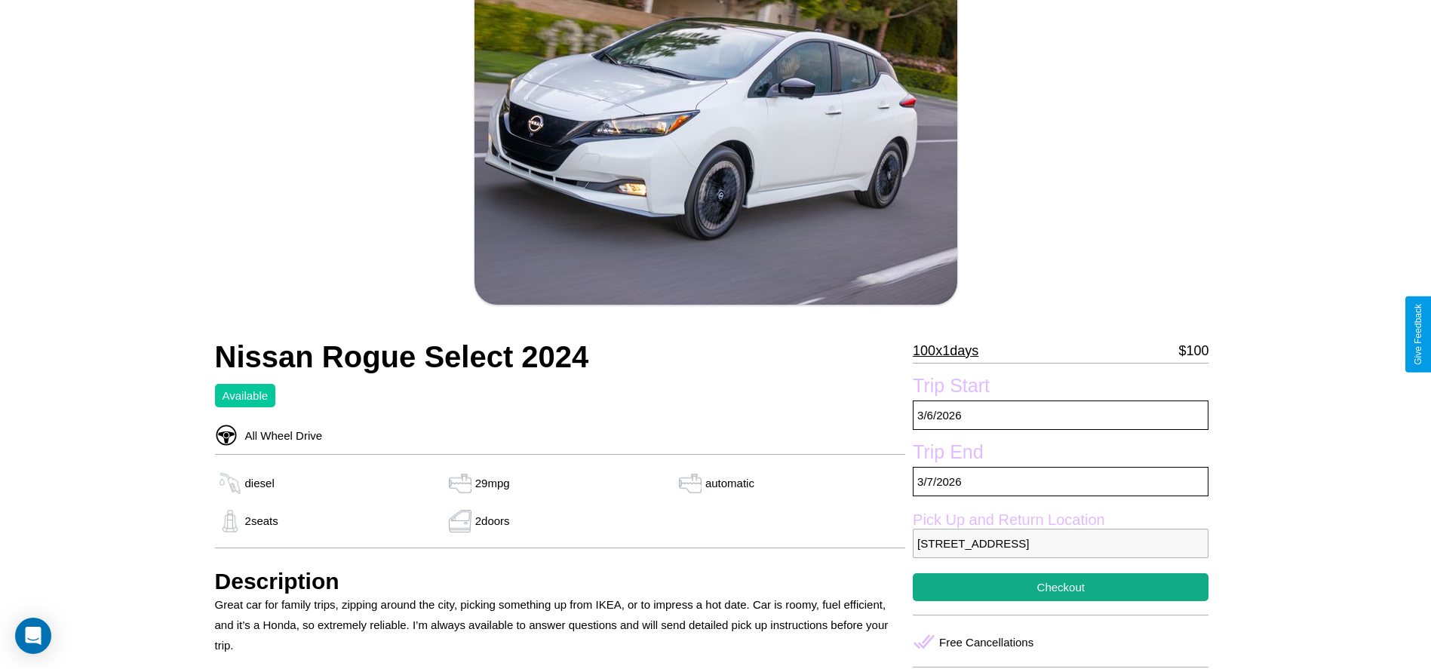
scroll to position [154, 0]
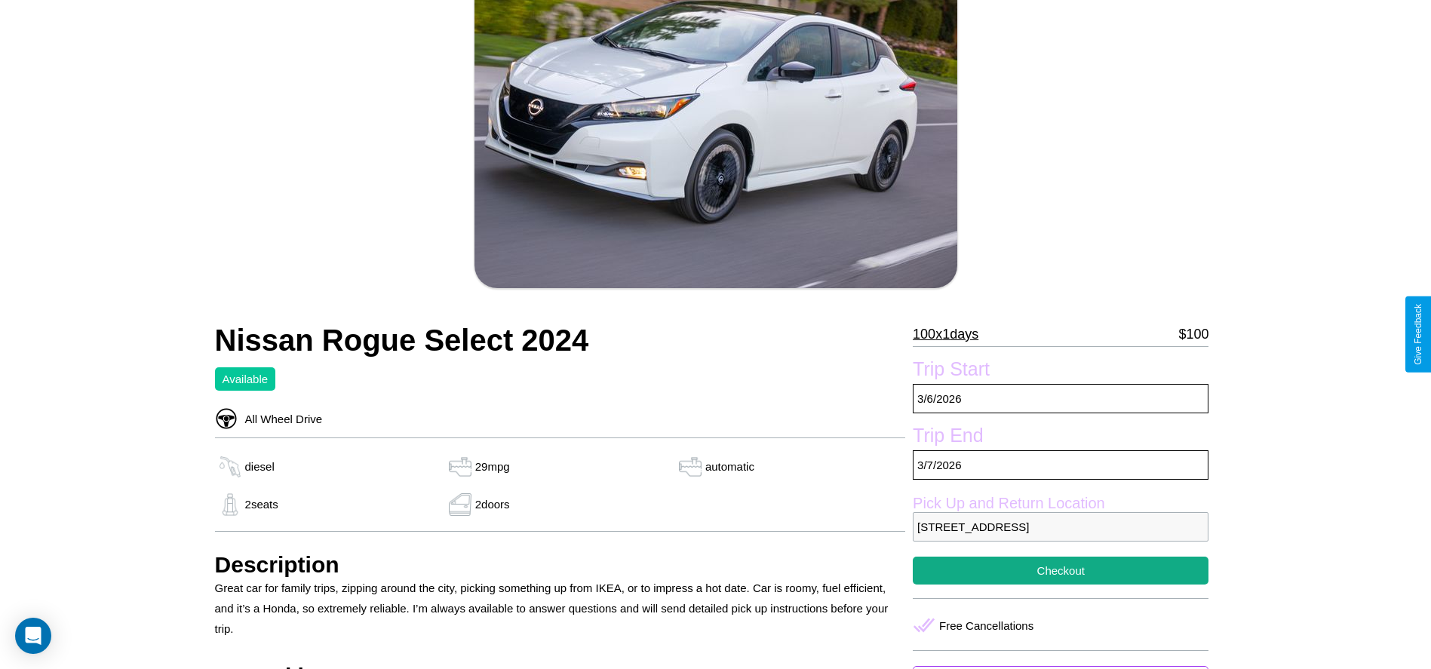
click at [951, 334] on p "100 x 1 days" at bounding box center [946, 334] width 66 height 24
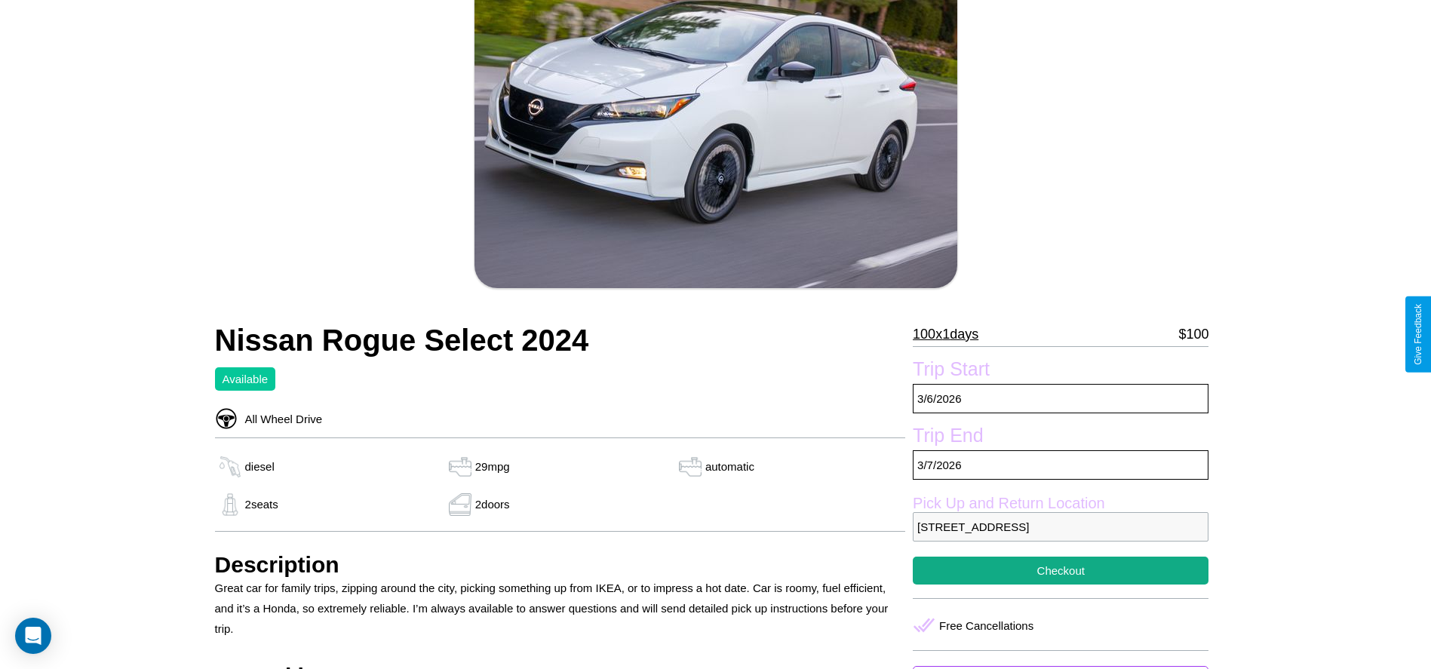
click at [951, 334] on p "100 x 1 days" at bounding box center [946, 334] width 66 height 24
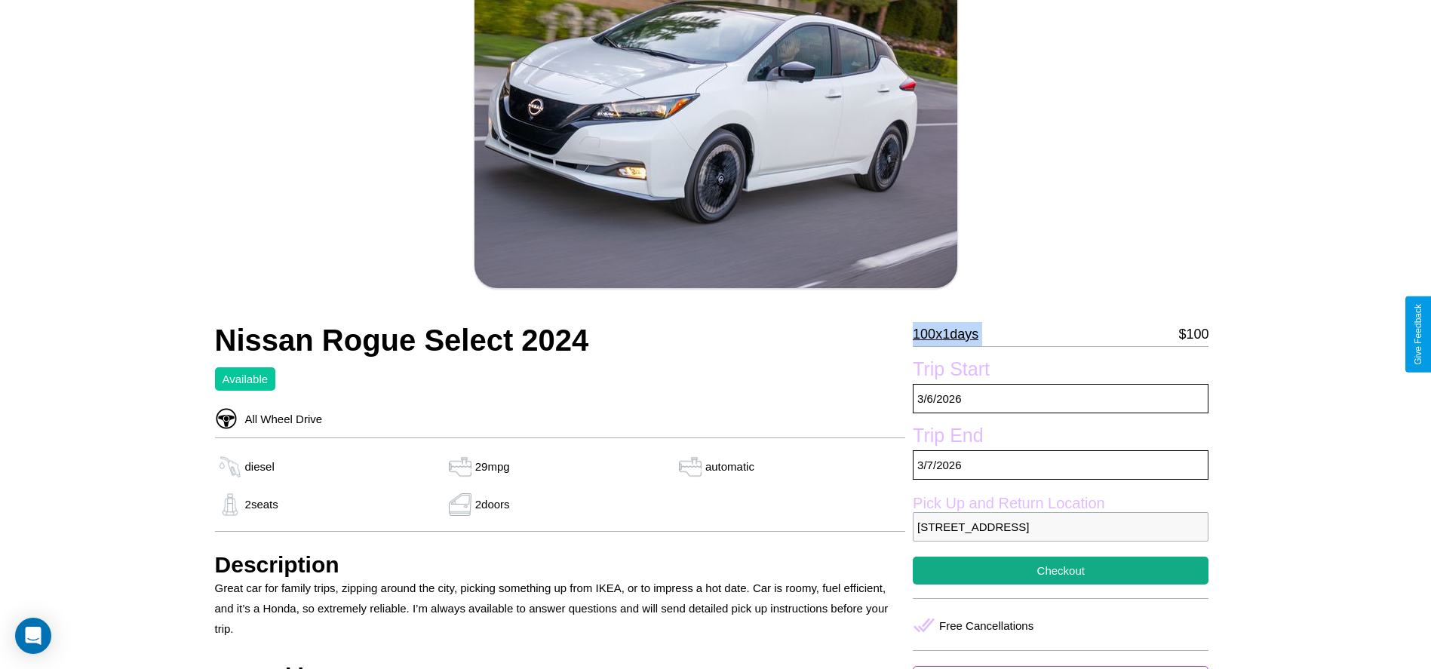
click at [951, 334] on p "100 x 1 days" at bounding box center [946, 334] width 66 height 24
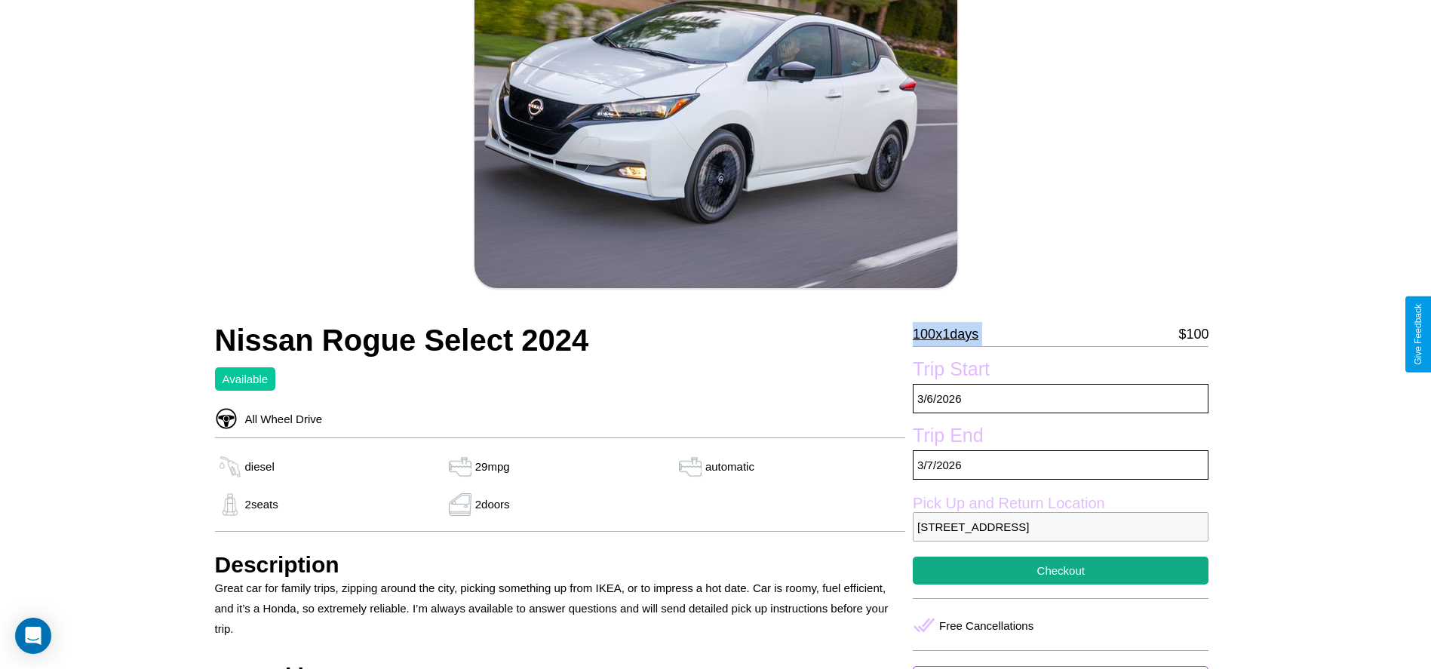
click at [951, 334] on p "100 x 1 days" at bounding box center [946, 334] width 66 height 24
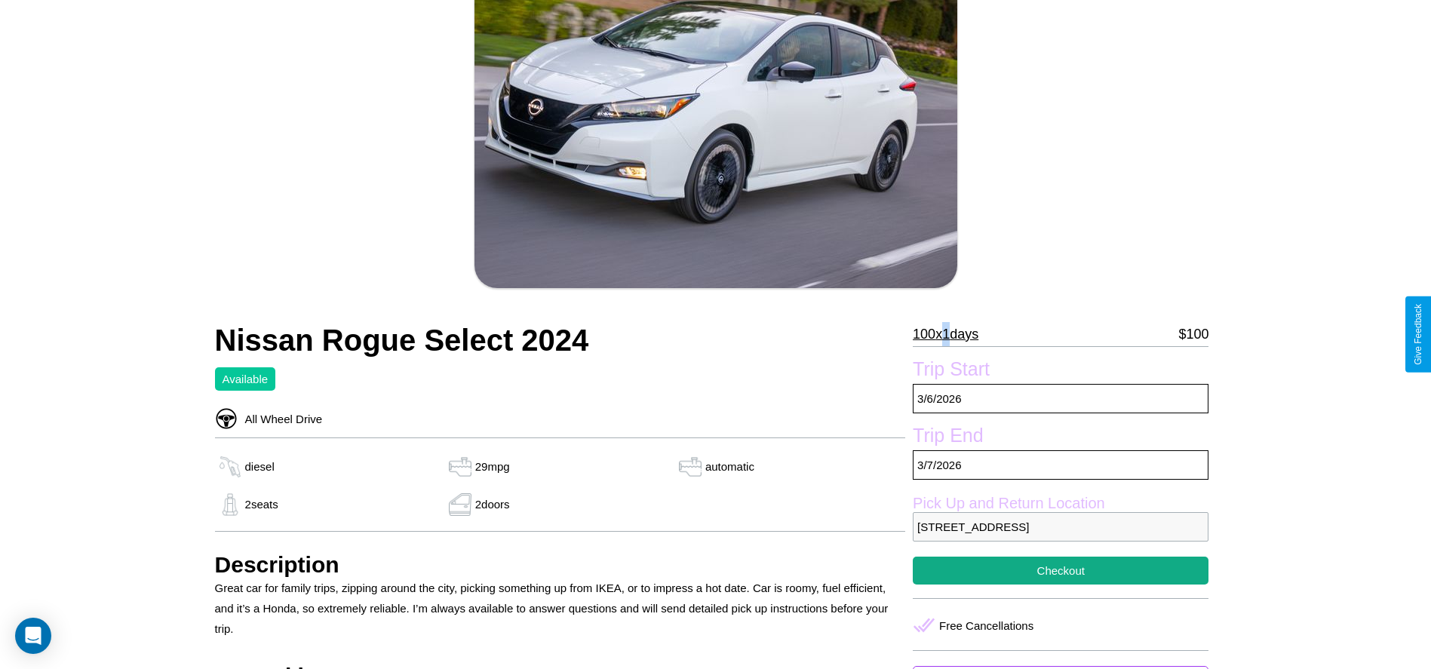
click at [951, 334] on p "100 x 1 days" at bounding box center [946, 334] width 66 height 24
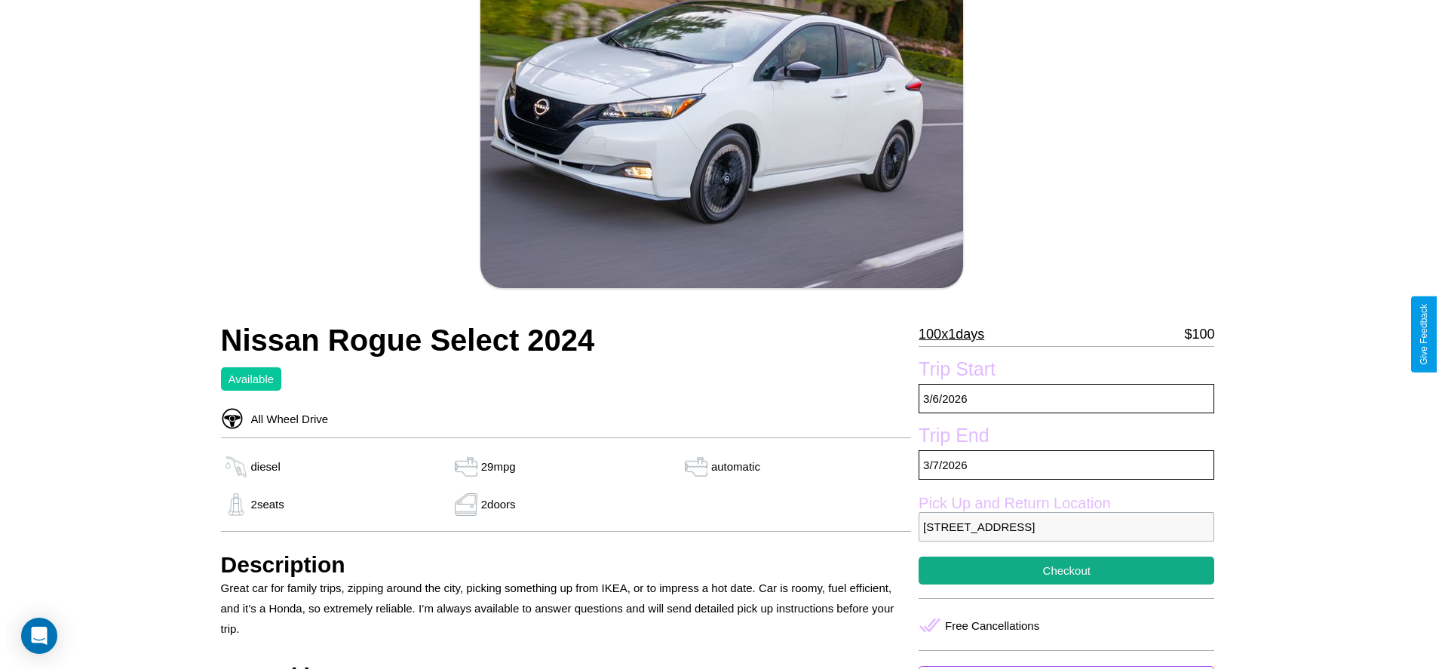
scroll to position [218, 0]
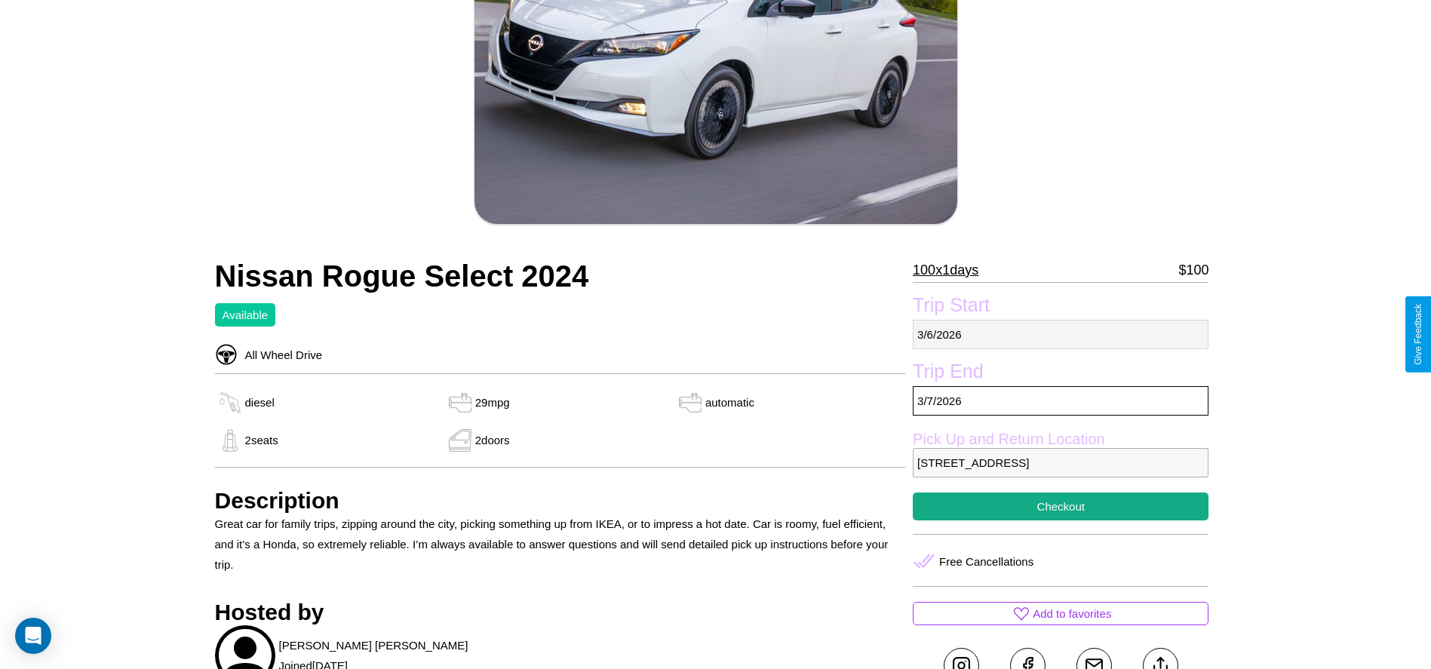
click at [1060, 334] on p "[DATE]" at bounding box center [1061, 334] width 296 height 29
select select "*"
select select "****"
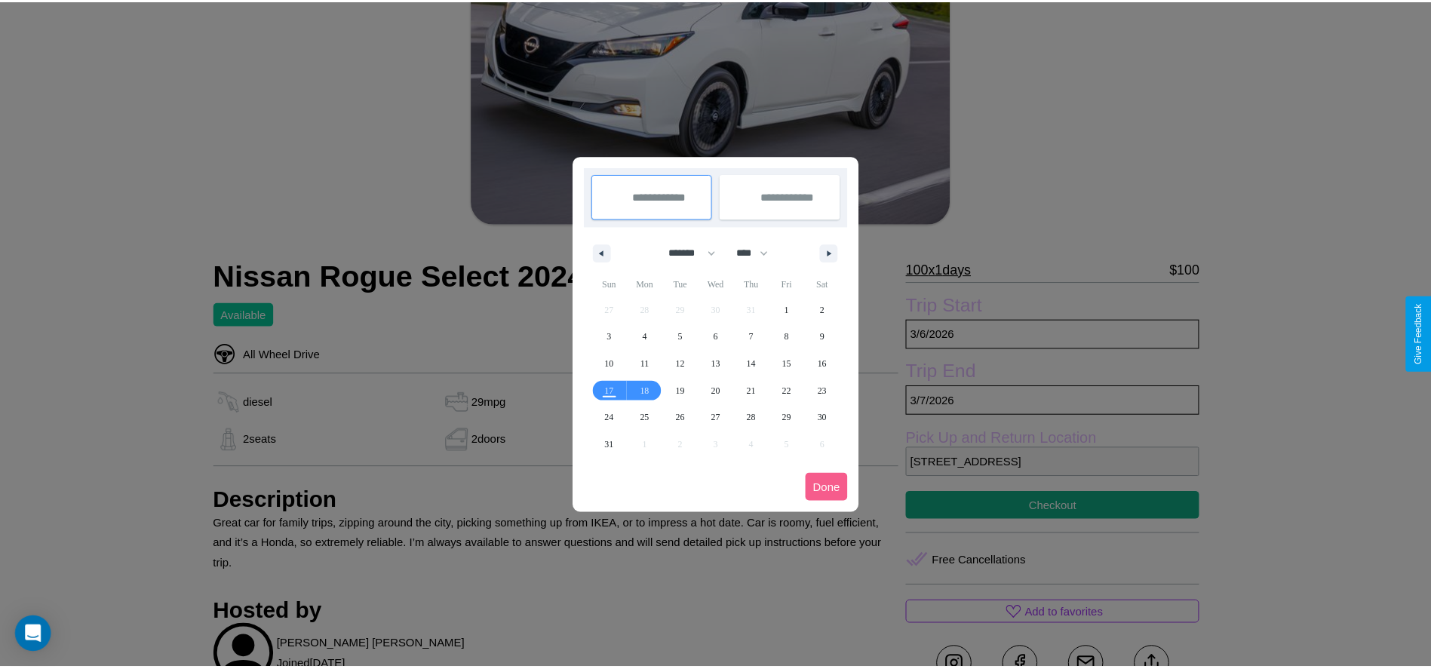
scroll to position [0, 0]
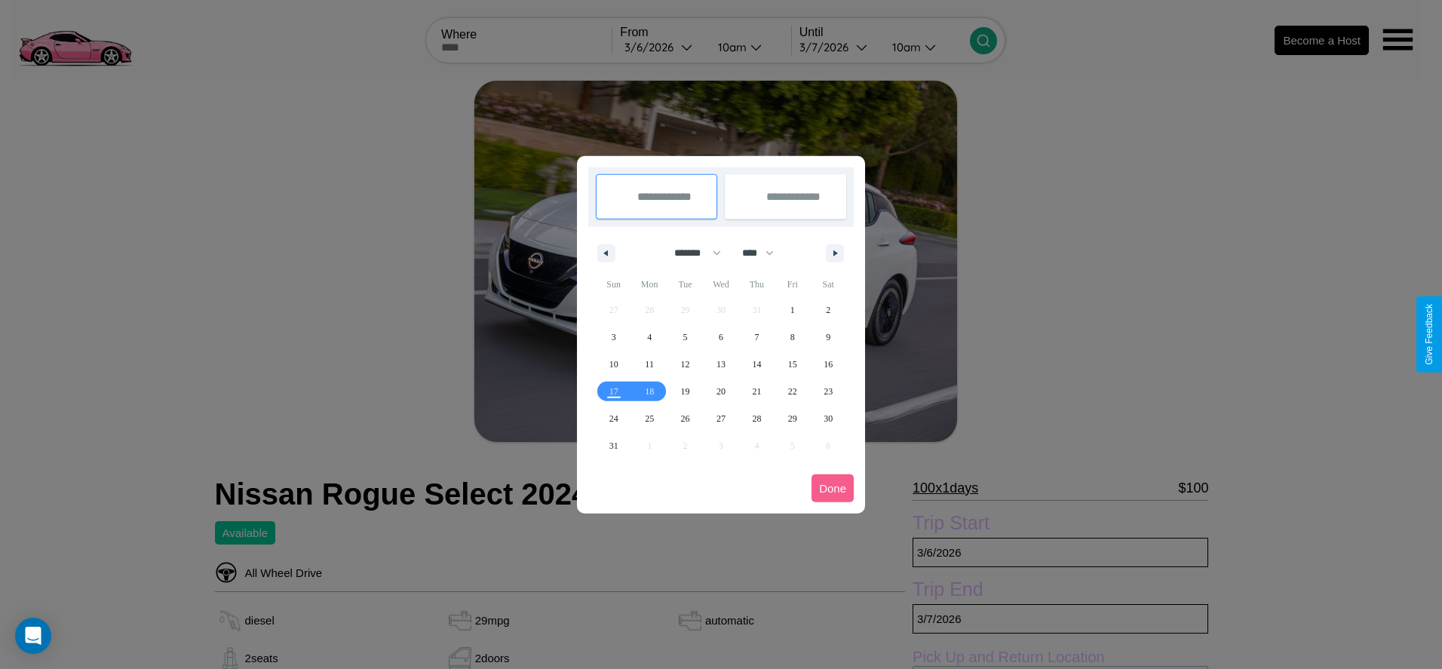
click at [662, 47] on div at bounding box center [721, 334] width 1442 height 669
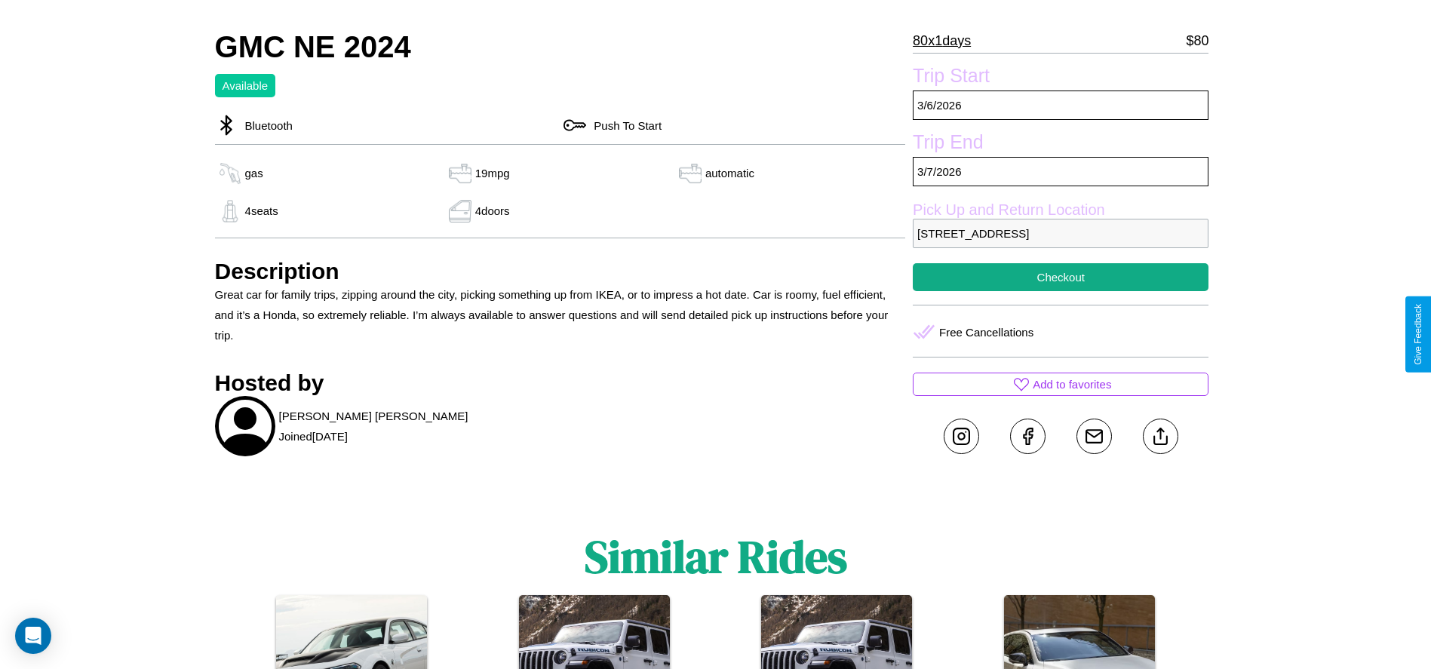
scroll to position [497, 0]
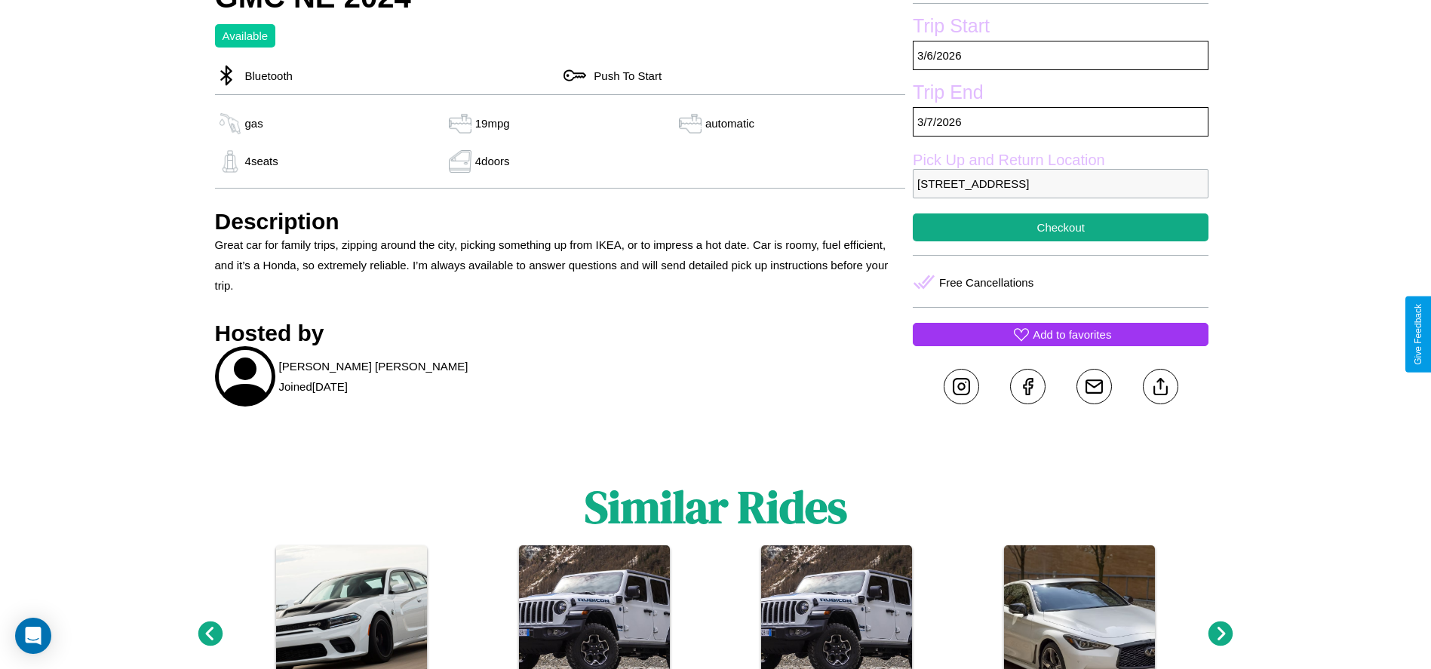
click at [1060, 334] on p "Add to favorites" at bounding box center [1072, 334] width 78 height 20
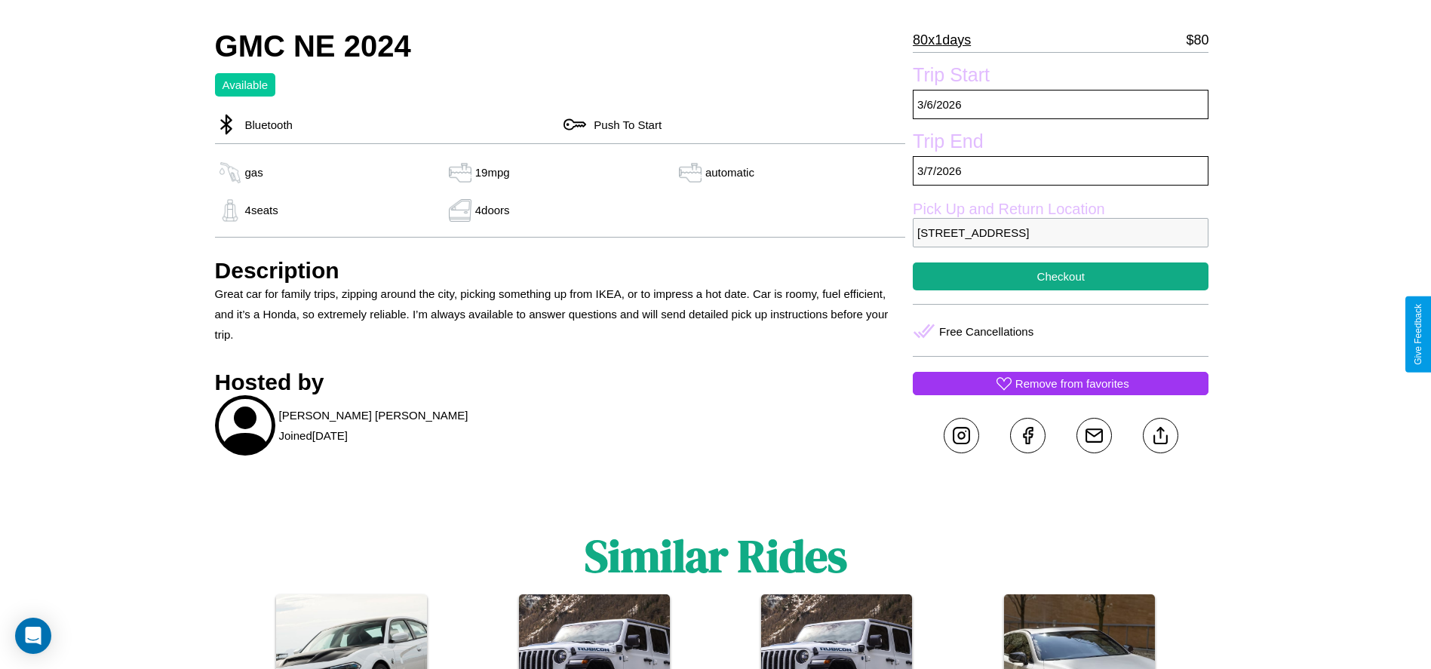
scroll to position [428, 0]
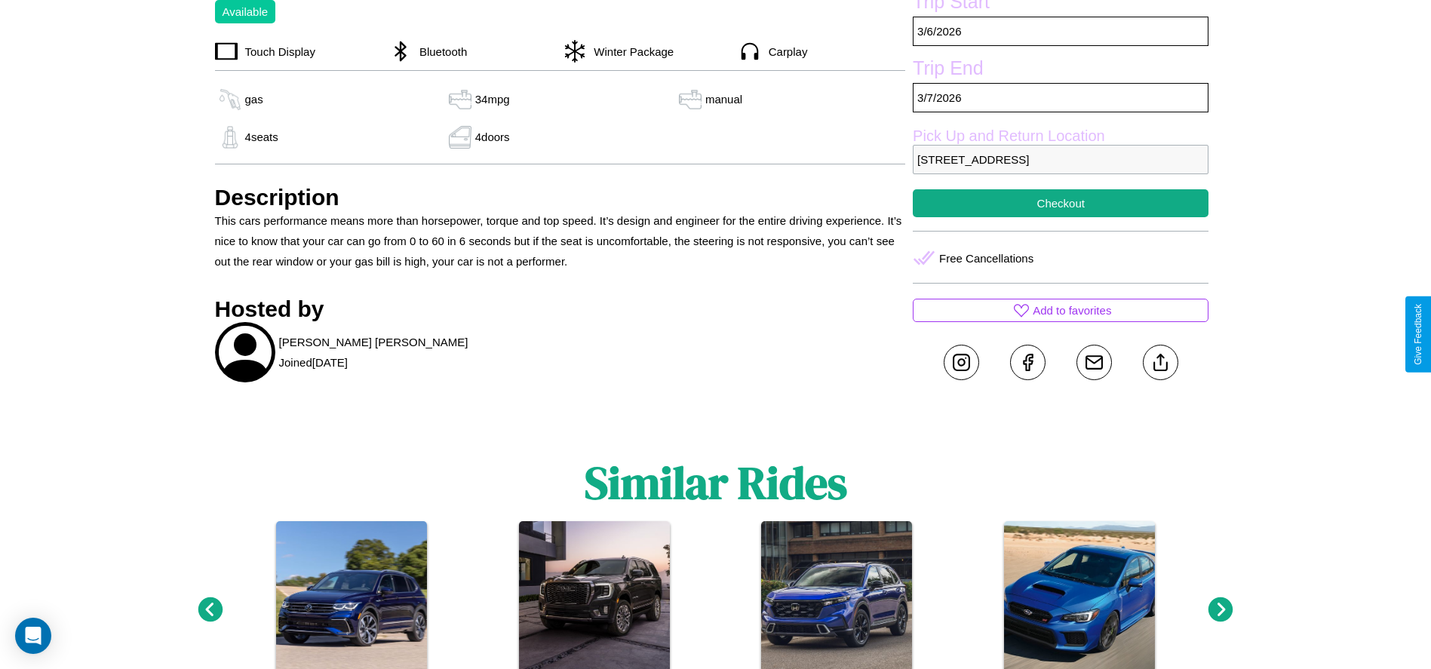
scroll to position [600, 0]
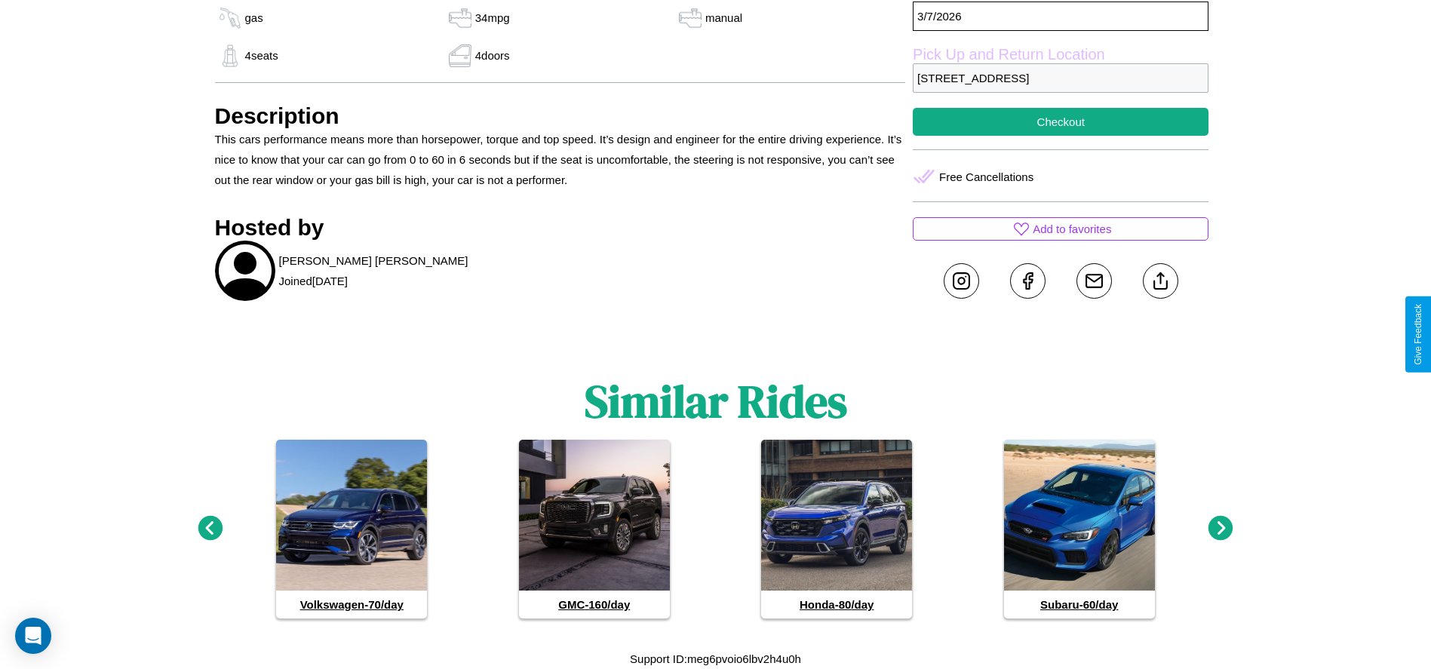
click at [1220, 529] on icon at bounding box center [1220, 528] width 25 height 25
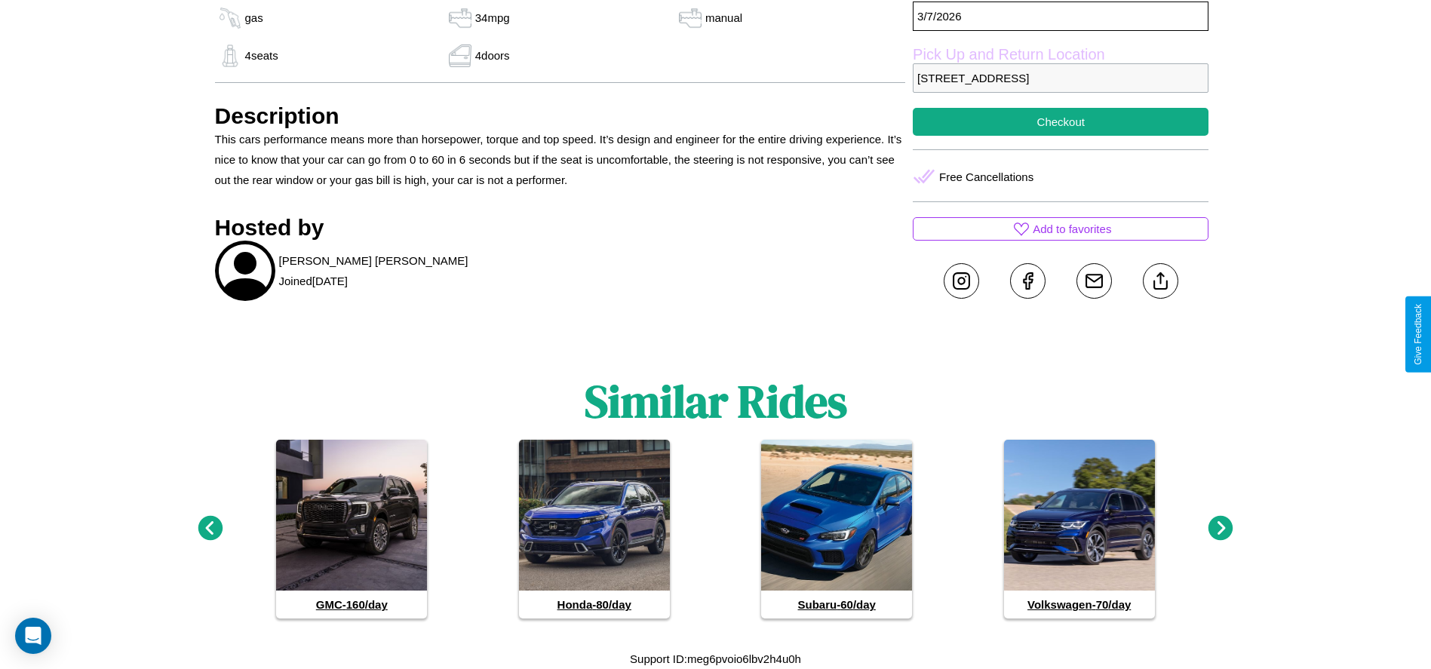
click at [1220, 529] on icon at bounding box center [1220, 528] width 25 height 25
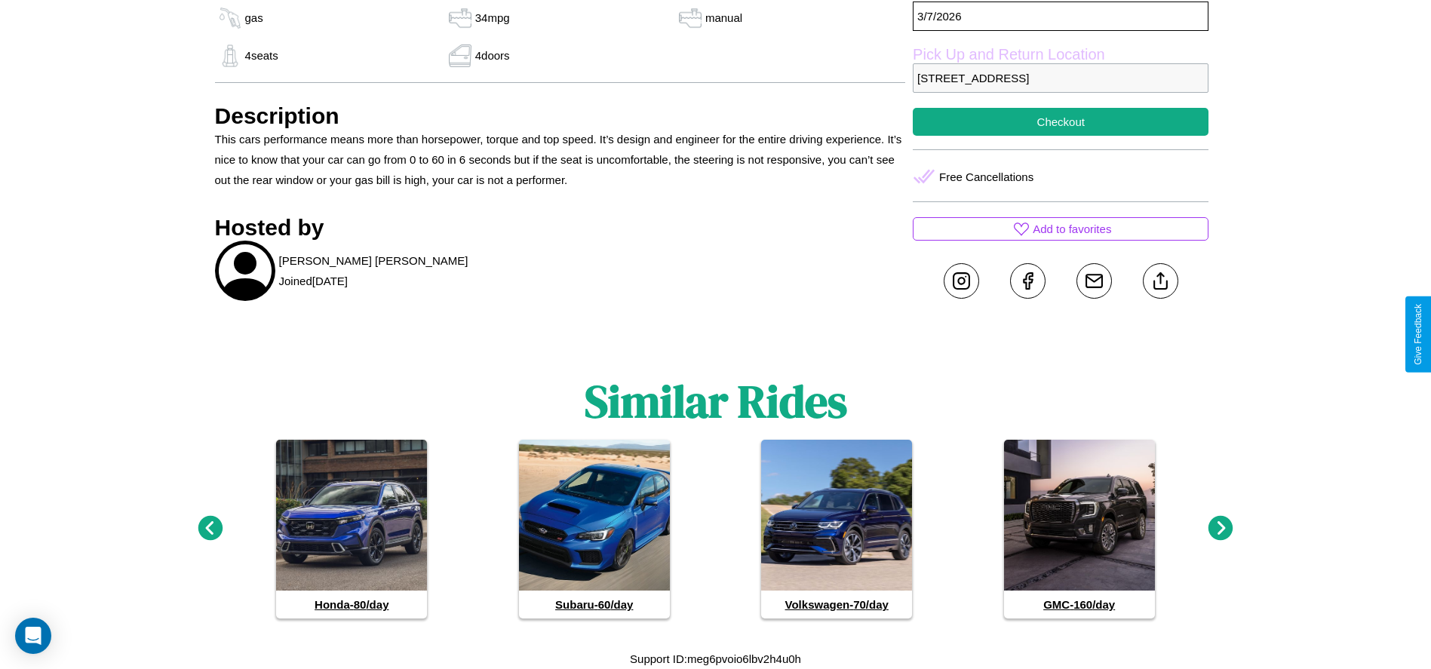
click at [1220, 529] on icon at bounding box center [1220, 528] width 25 height 25
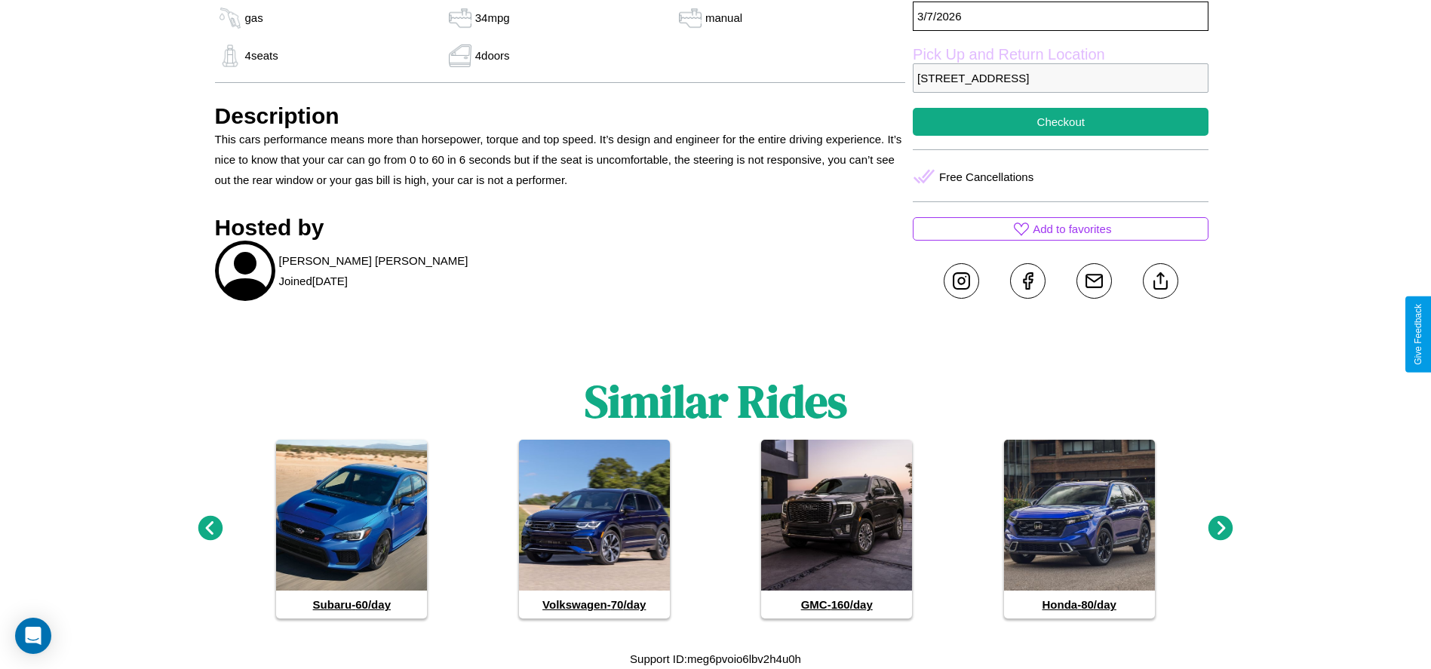
click at [1220, 529] on icon at bounding box center [1220, 528] width 25 height 25
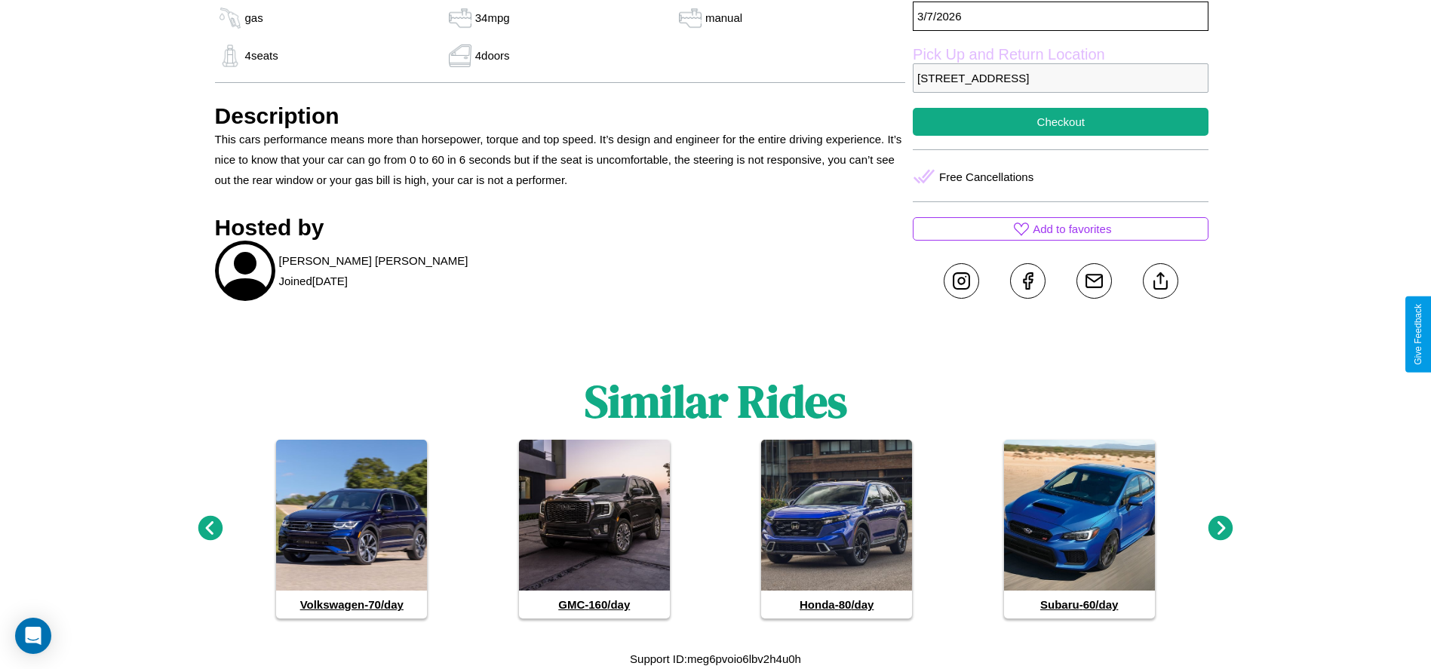
scroll to position [495, 0]
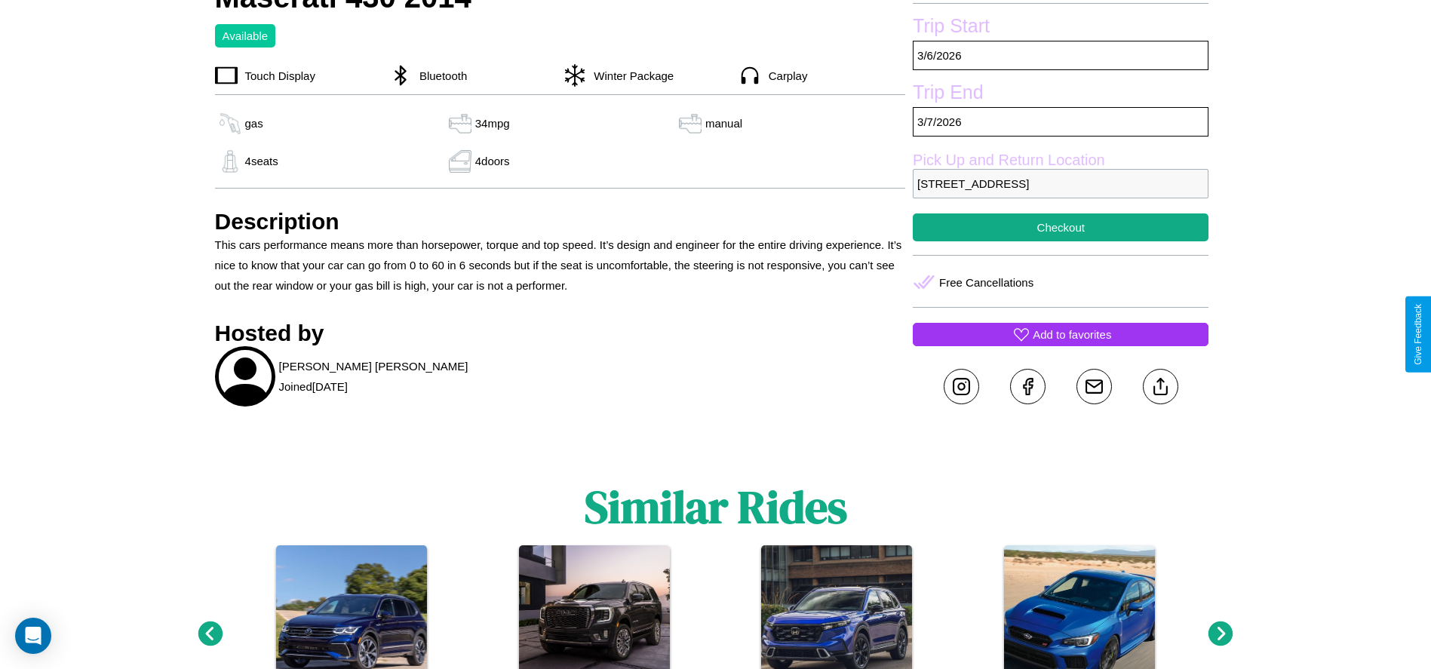
click at [1060, 334] on p "Add to favorites" at bounding box center [1072, 334] width 78 height 20
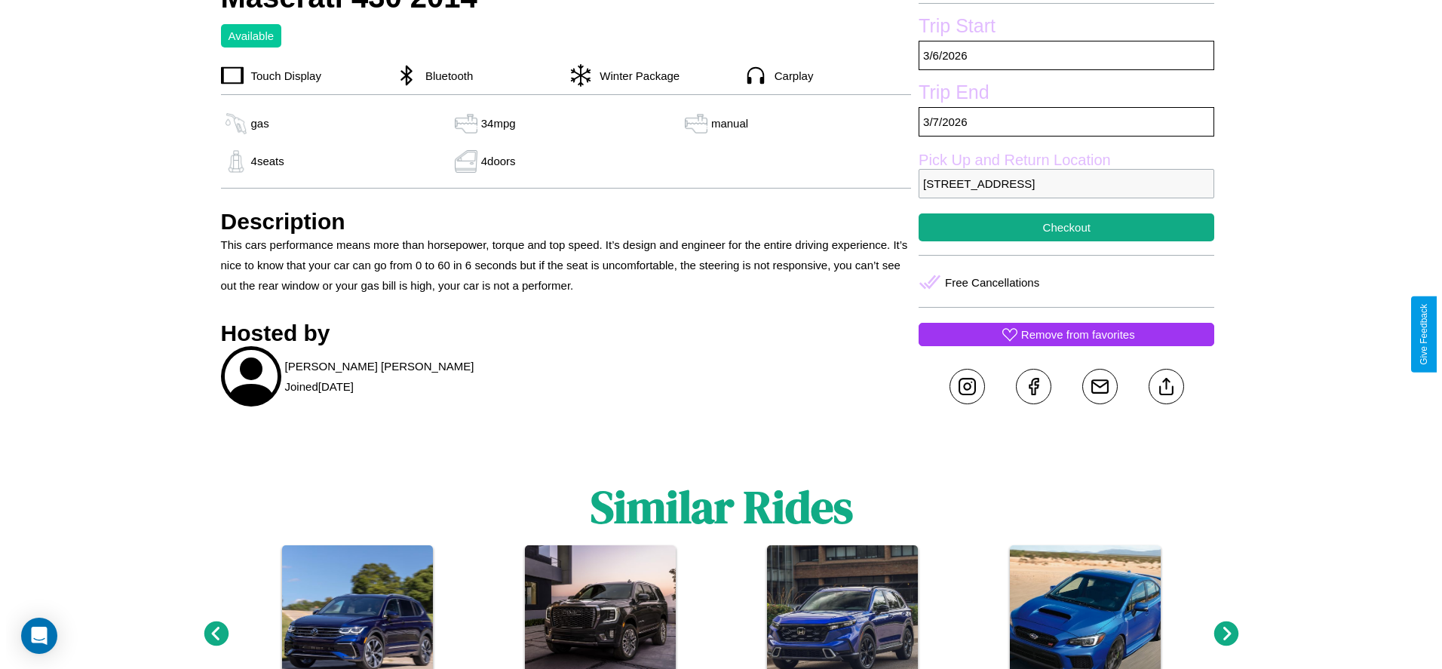
scroll to position [388, 0]
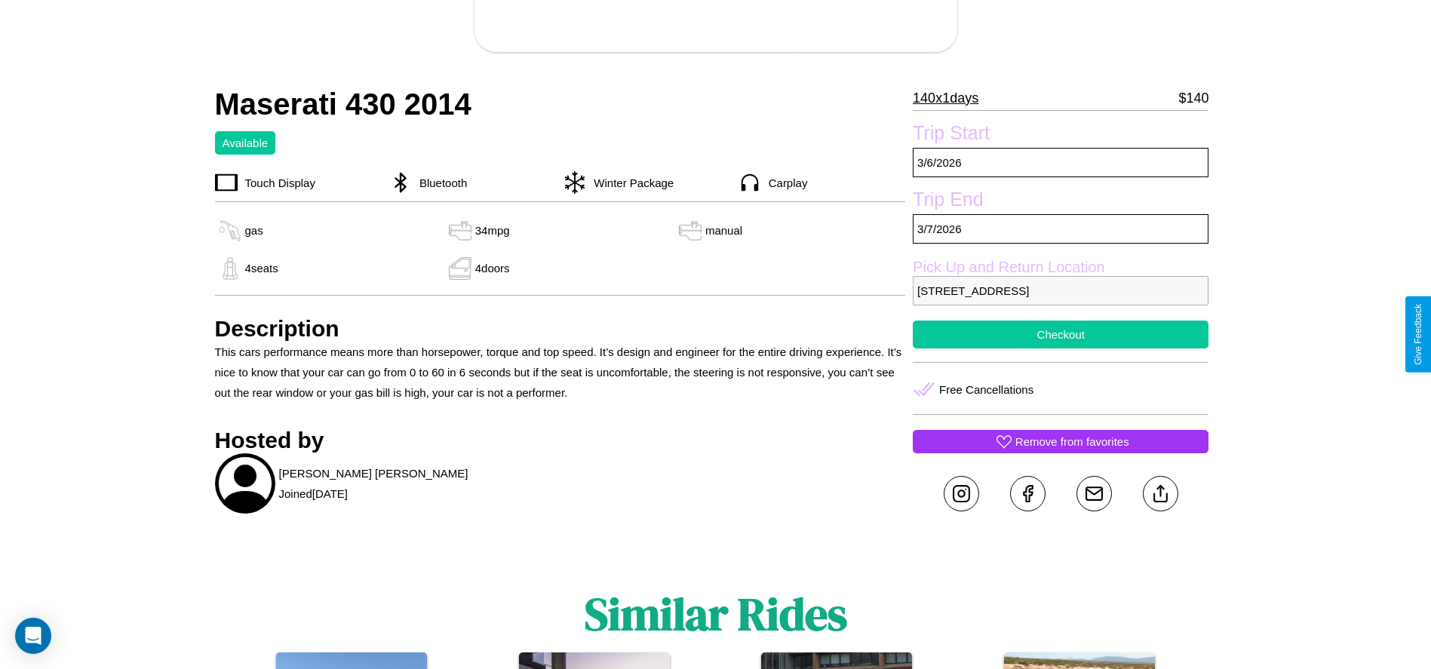
click at [1060, 334] on button "Checkout" at bounding box center [1061, 335] width 296 height 28
